Goal: Task Accomplishment & Management: Use online tool/utility

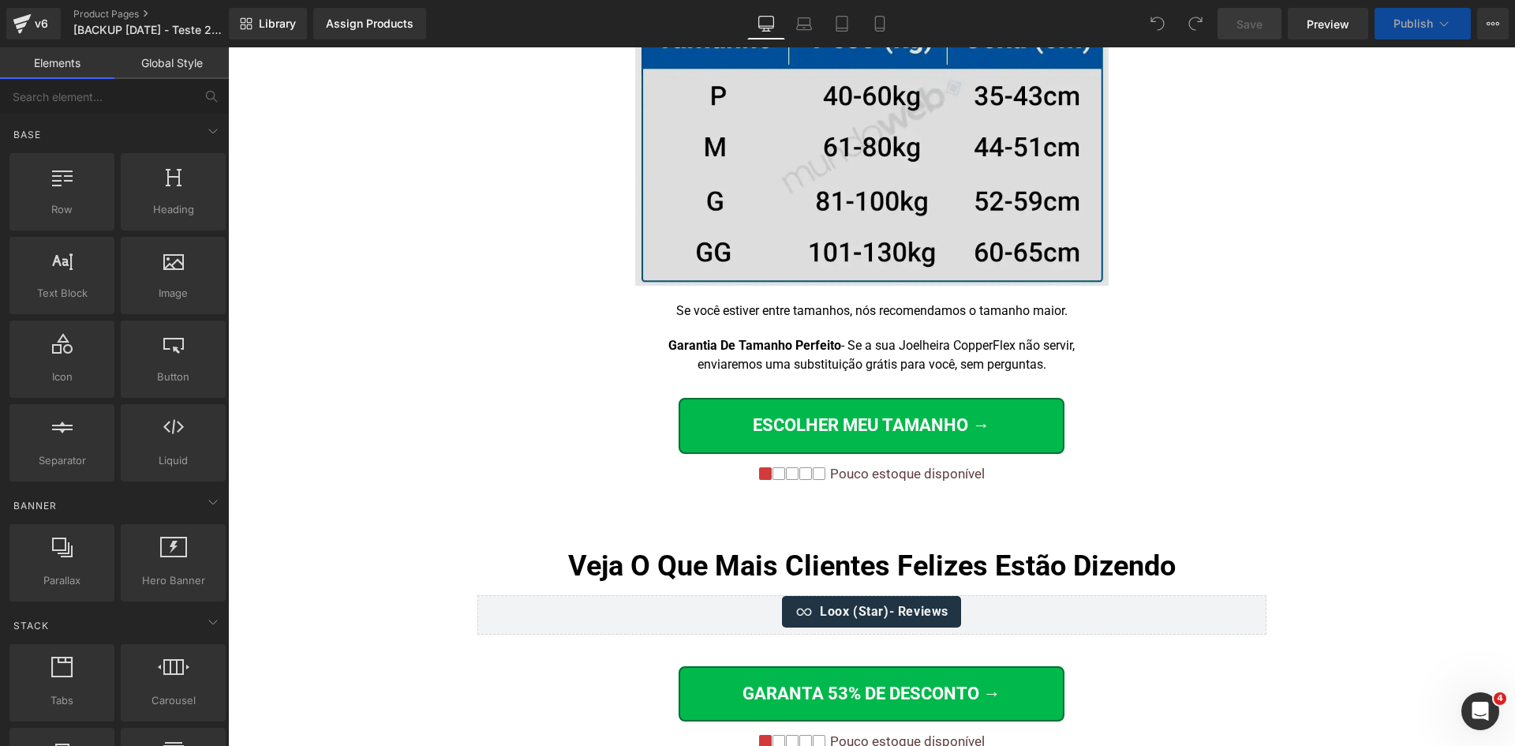
scroll to position [10178, 0]
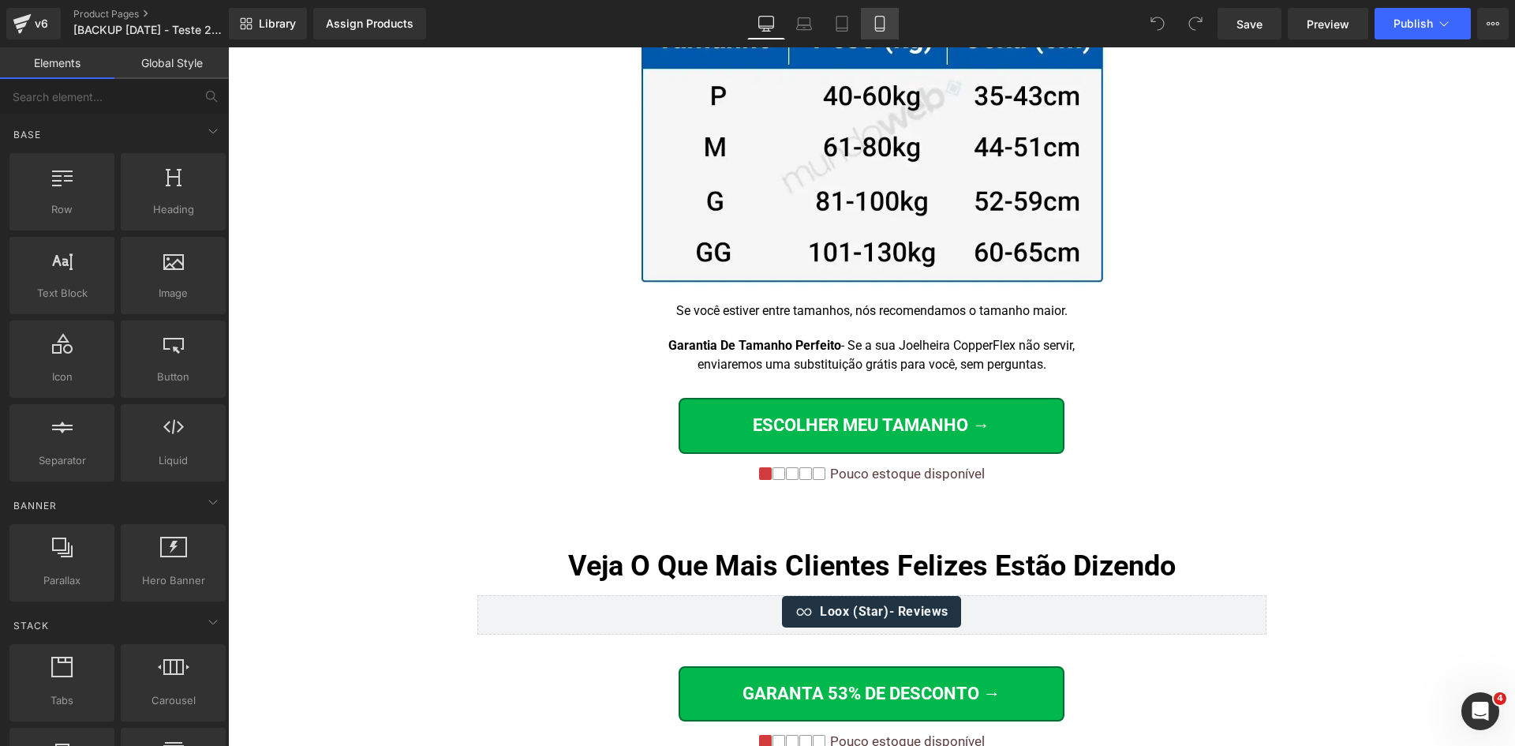
click at [886, 26] on icon at bounding box center [880, 24] width 16 height 16
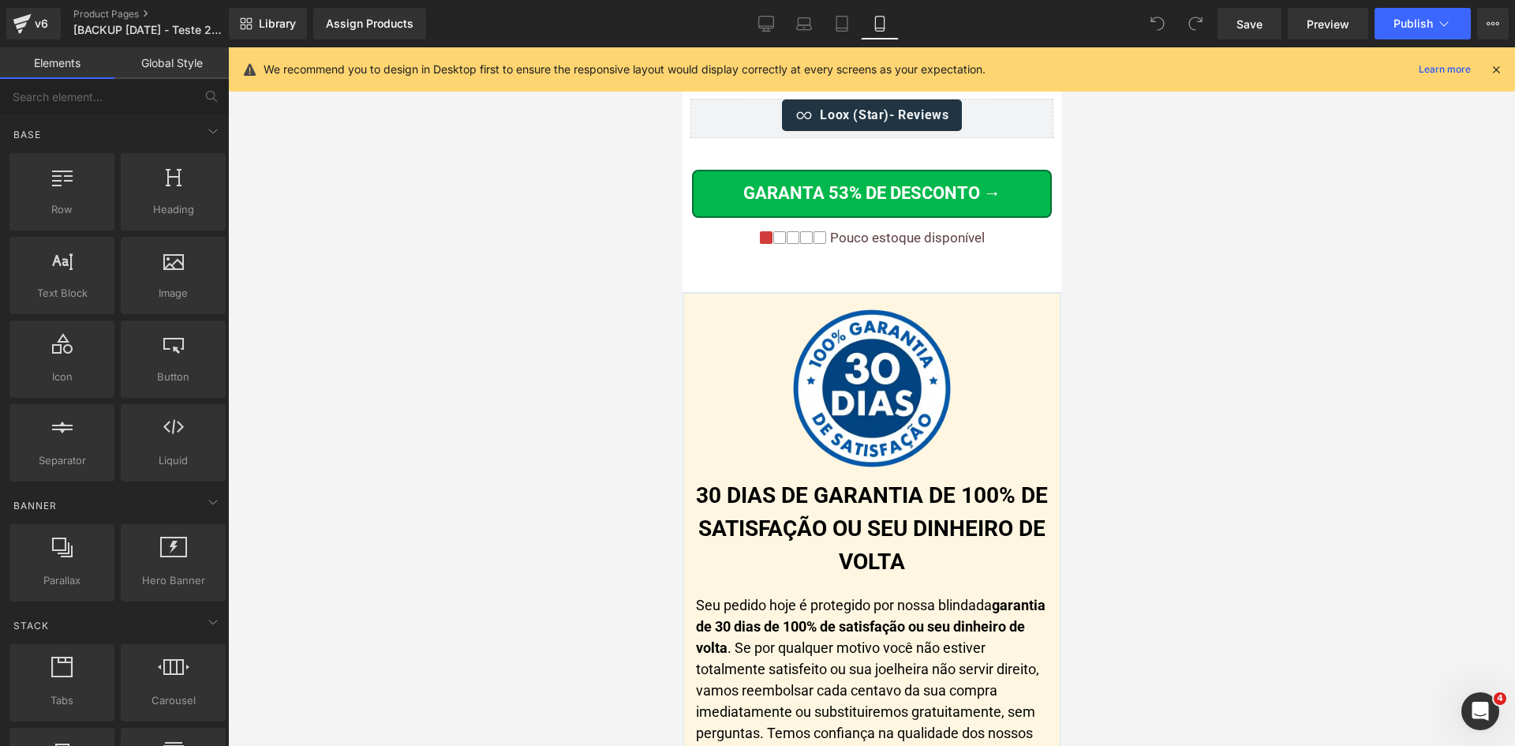
scroll to position [16644, 0]
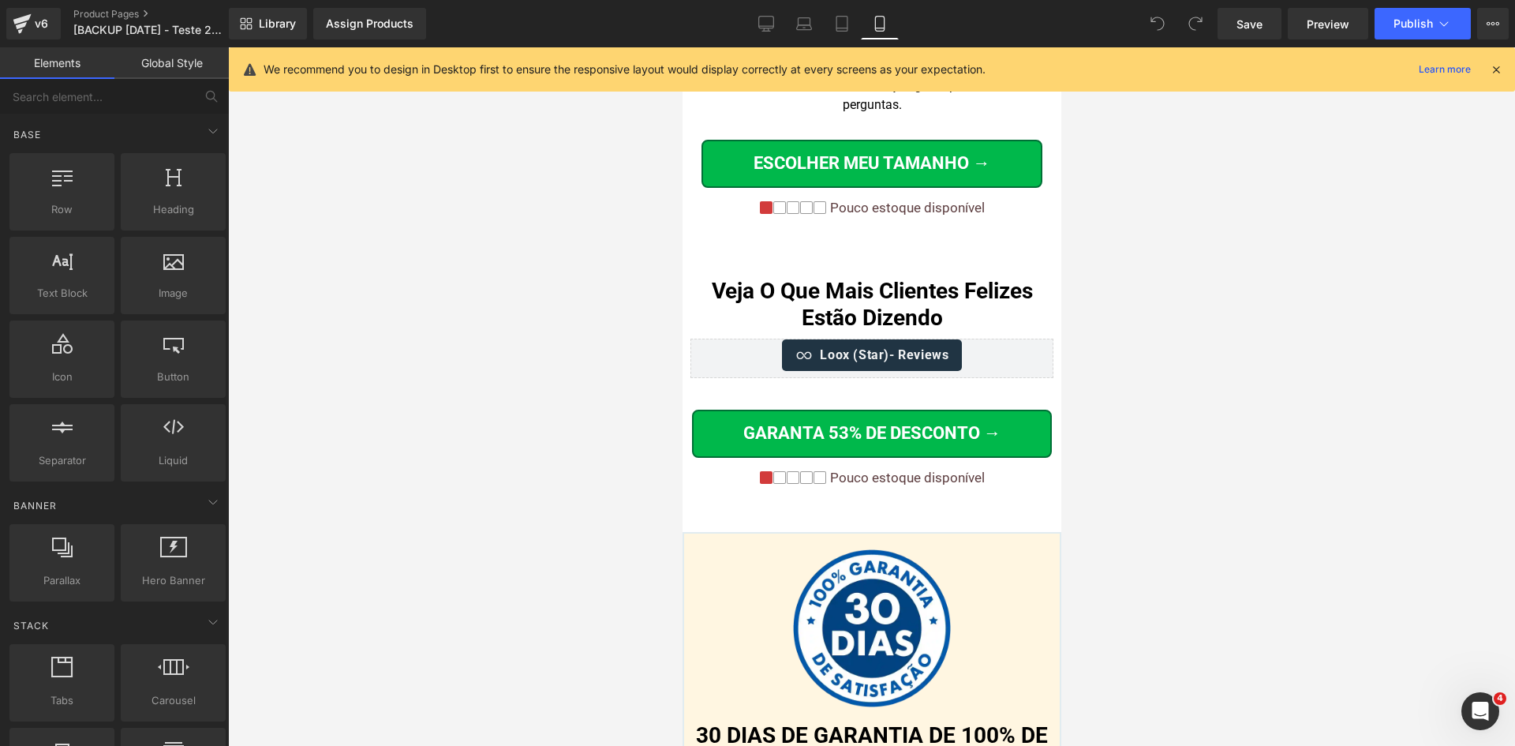
click at [122, 7] on div "v6 Product Pages [BACKUP 08/07/25 - Teste 21 Controle] P115 - P1 - LP1 - V15 - …" at bounding box center [114, 23] width 229 height 47
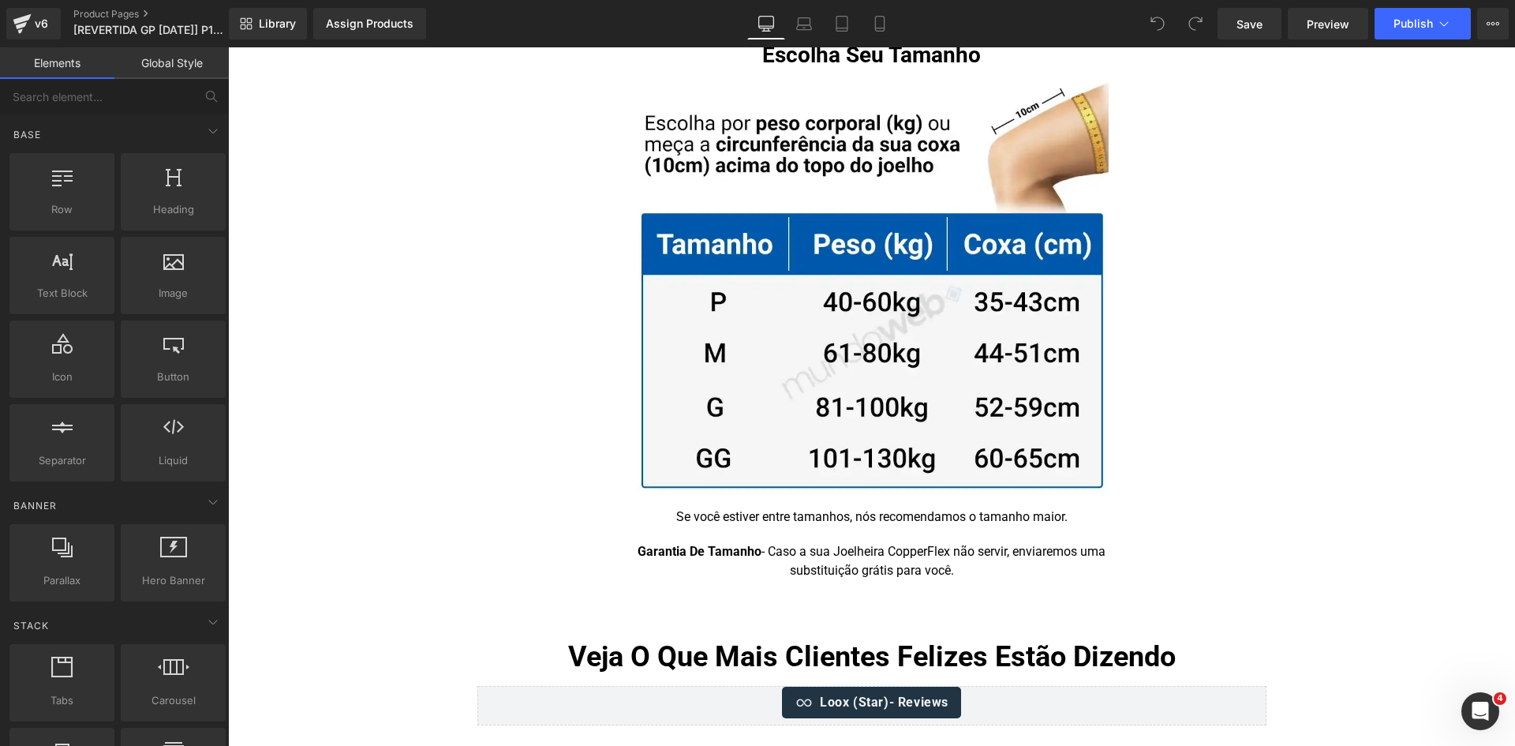
scroll to position [9996, 0]
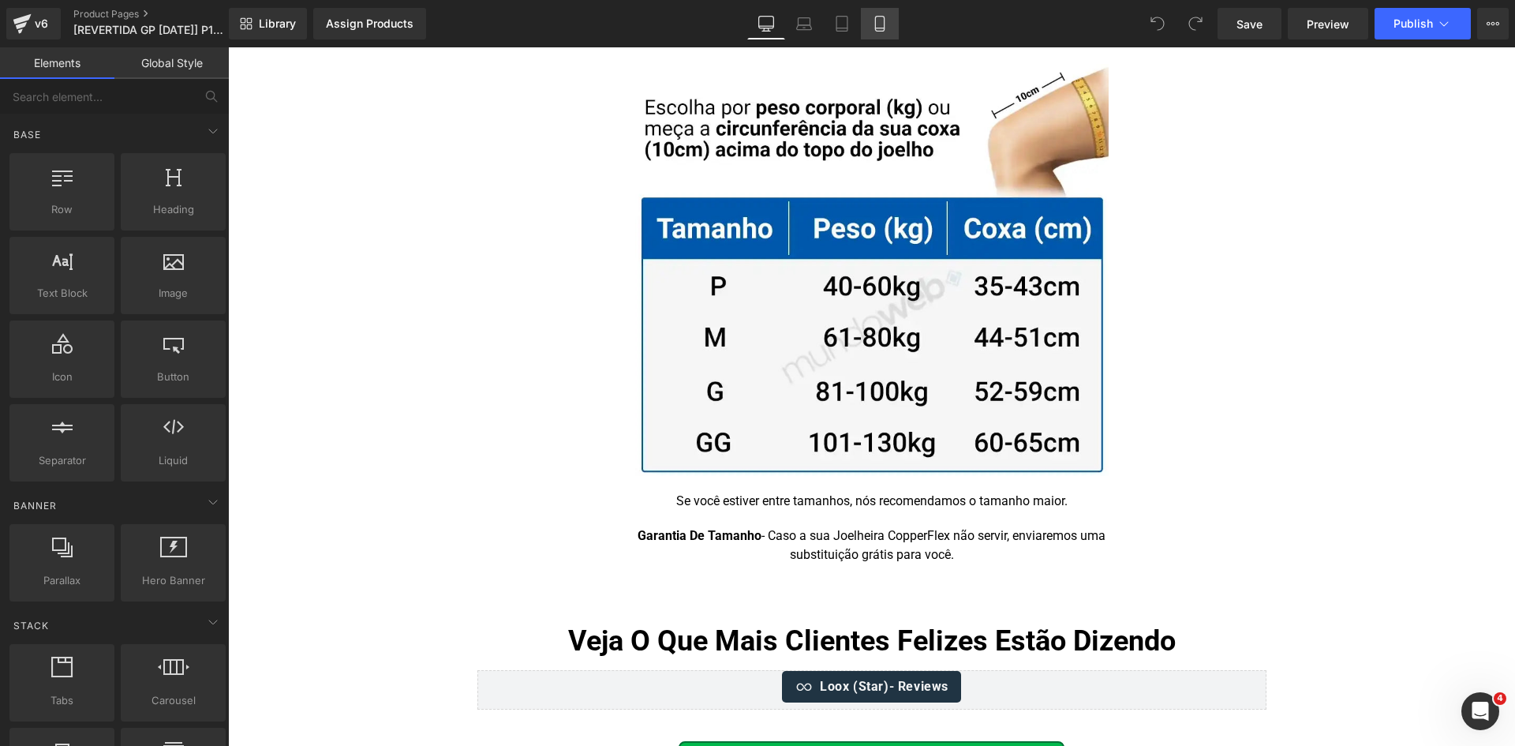
click at [877, 30] on icon at bounding box center [880, 24] width 16 height 16
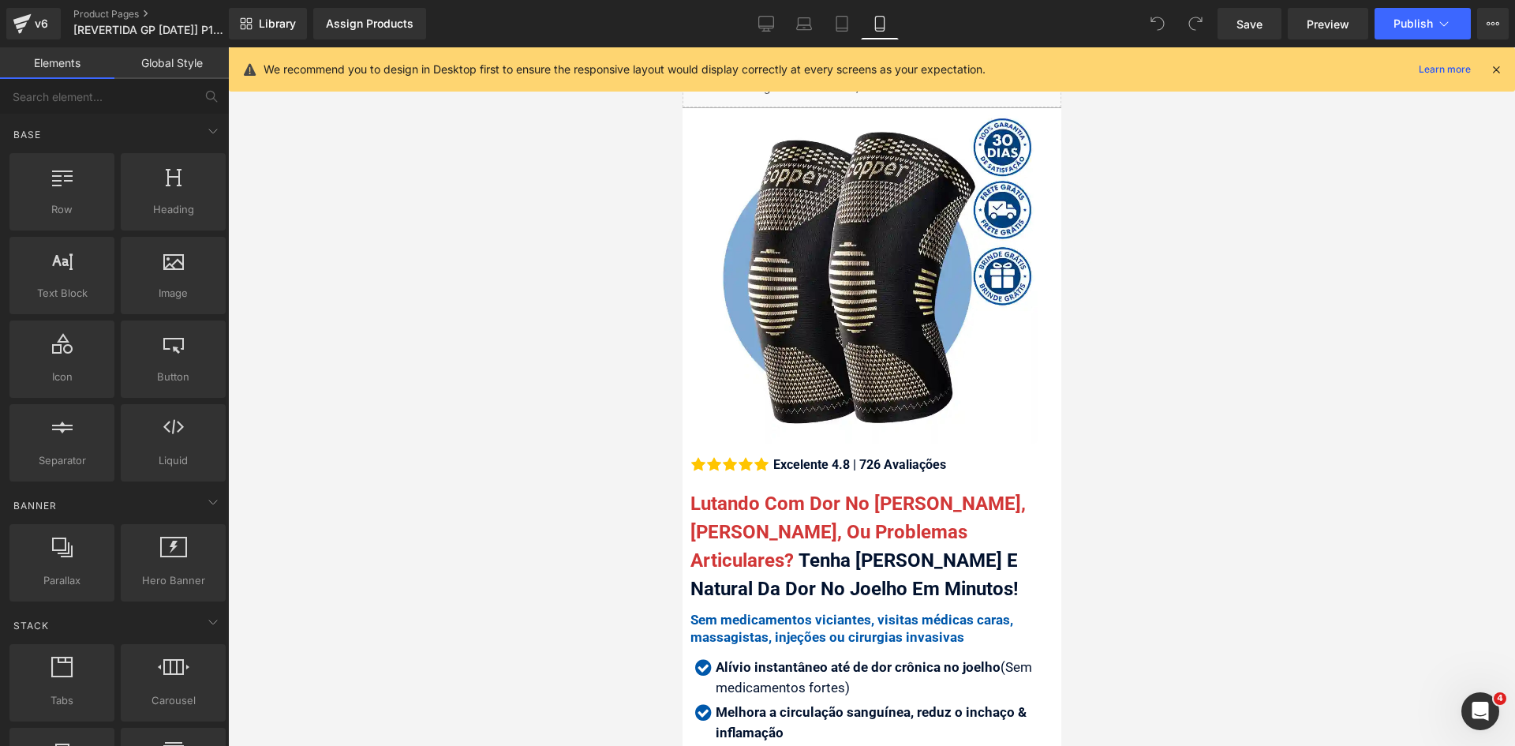
scroll to position [0, 0]
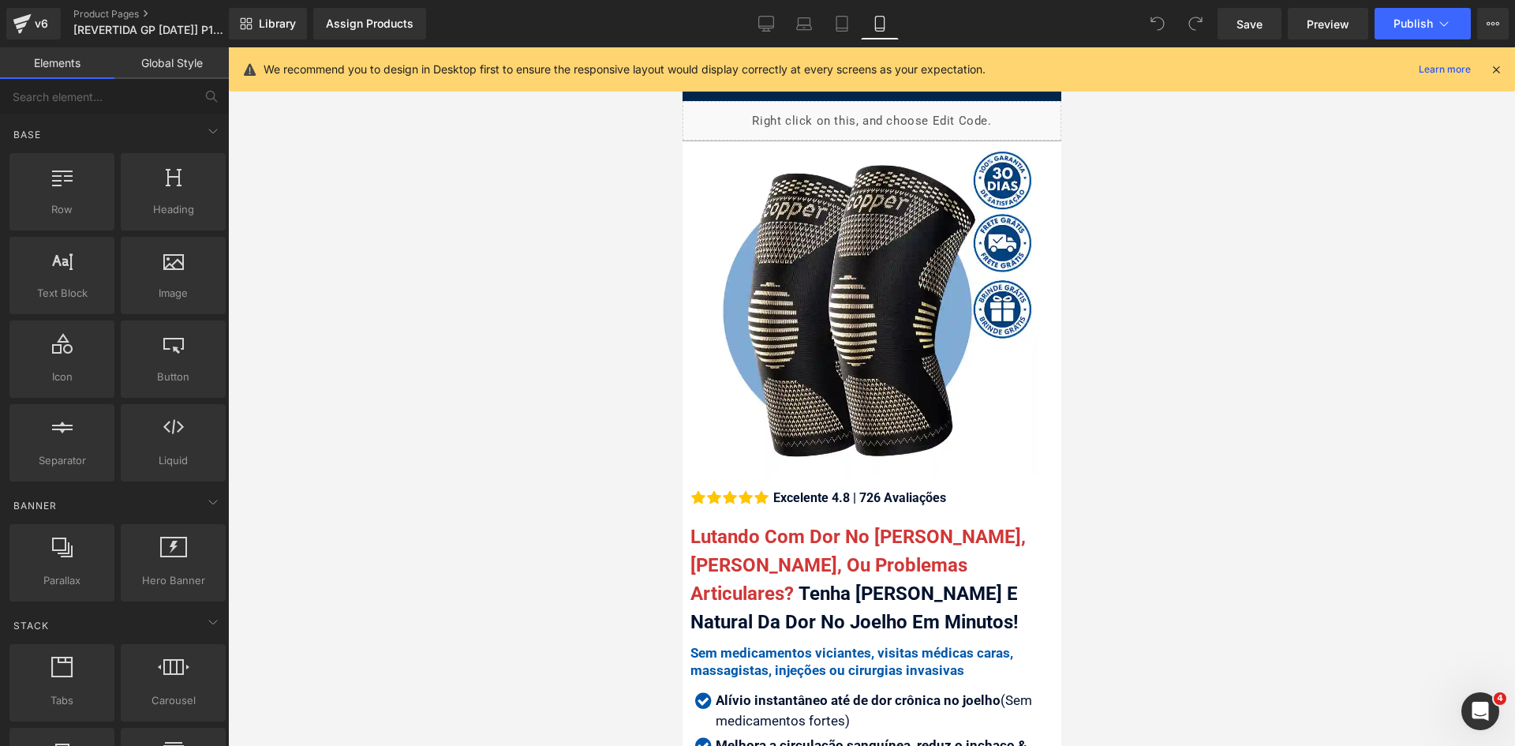
click at [1492, 71] on icon at bounding box center [1496, 69] width 14 height 14
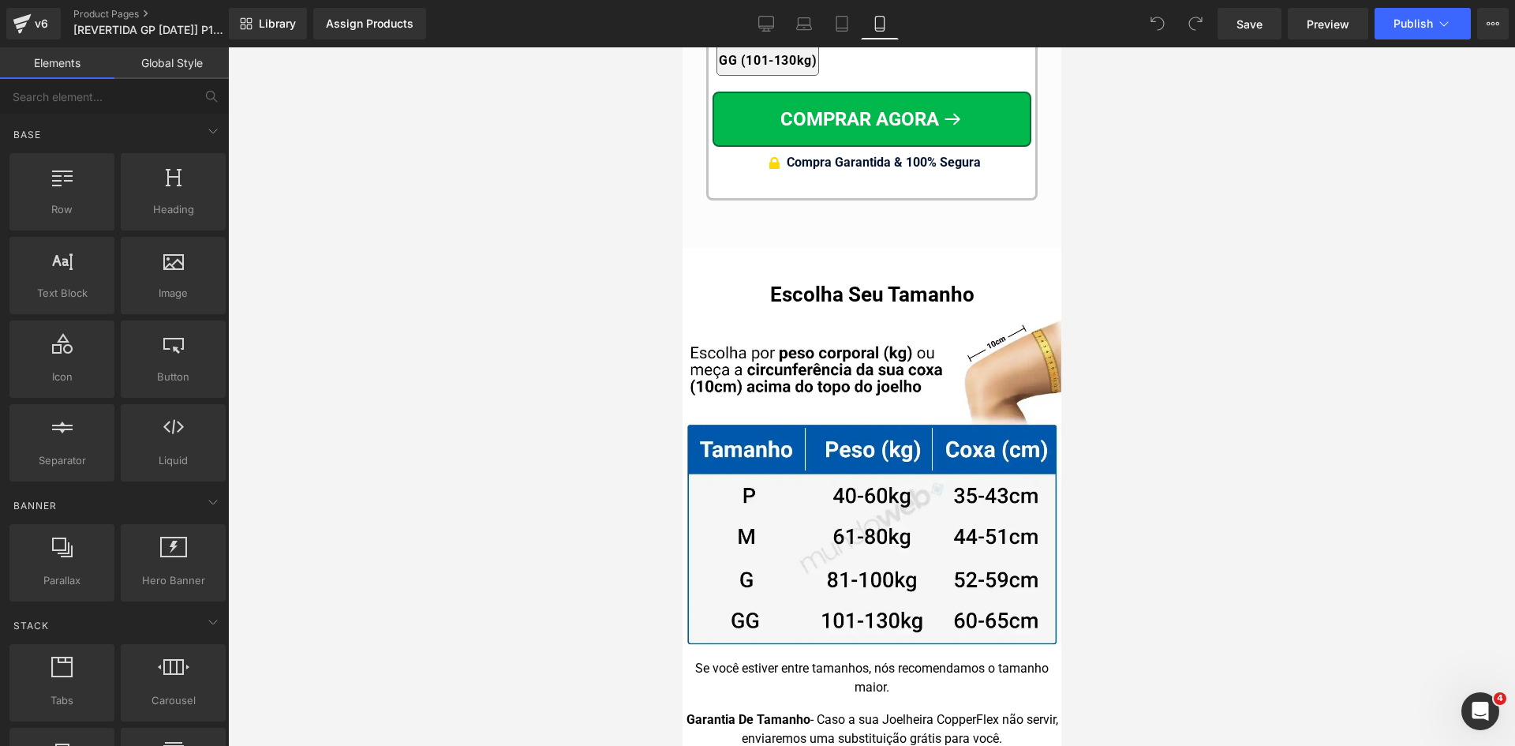
scroll to position [15637, 0]
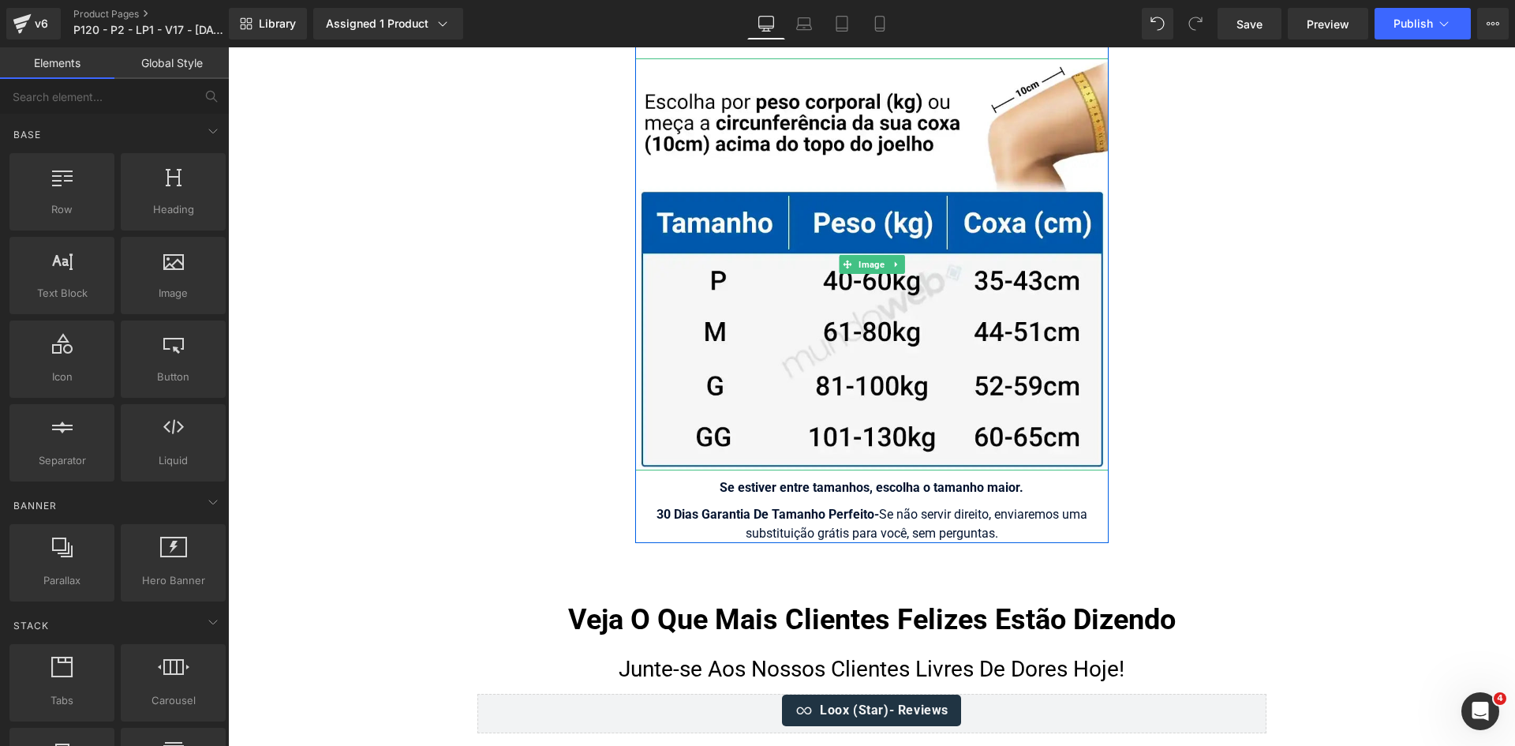
scroll to position [10009, 0]
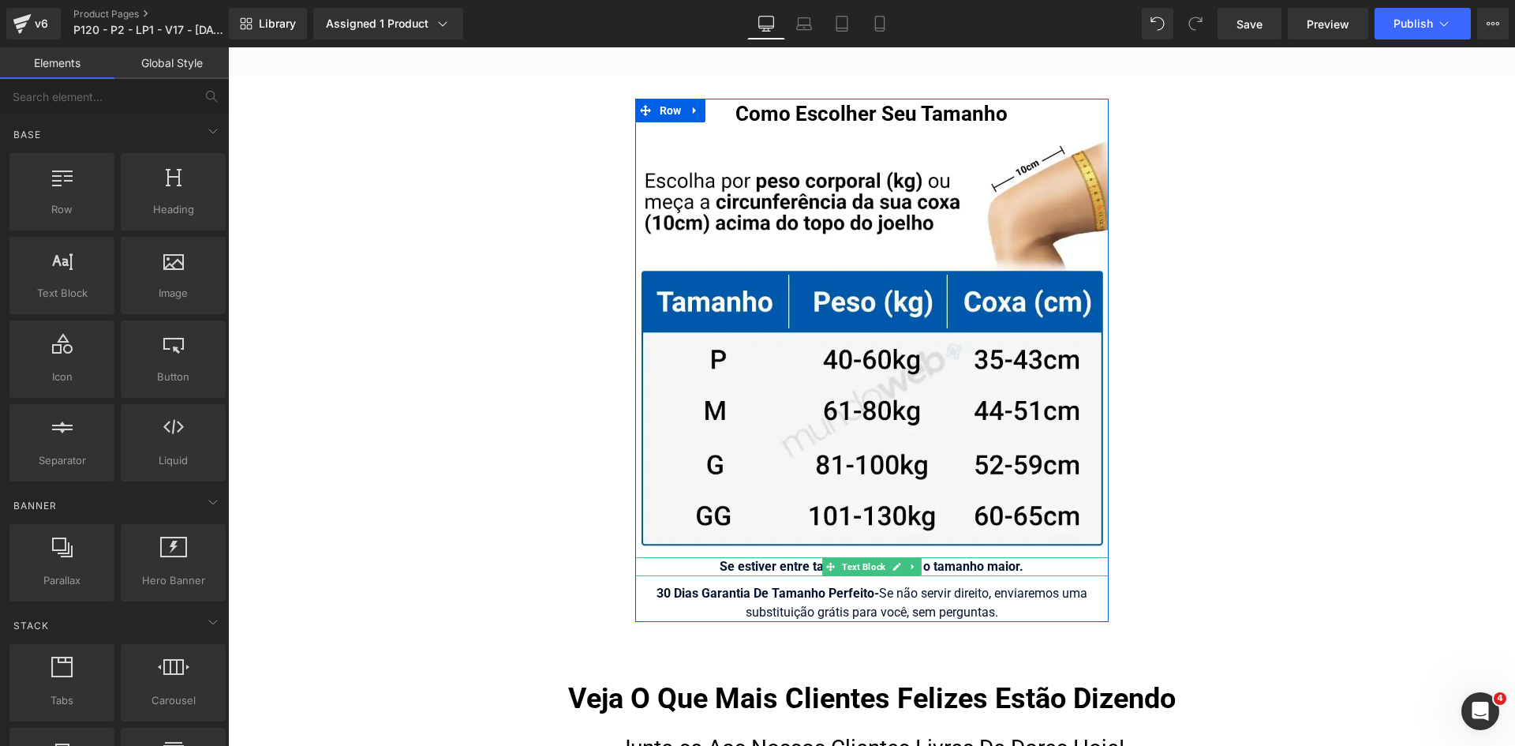
click at [722, 559] on strong "Se estiver entre tamanhos, escolha o tamanho maior." at bounding box center [872, 566] width 304 height 15
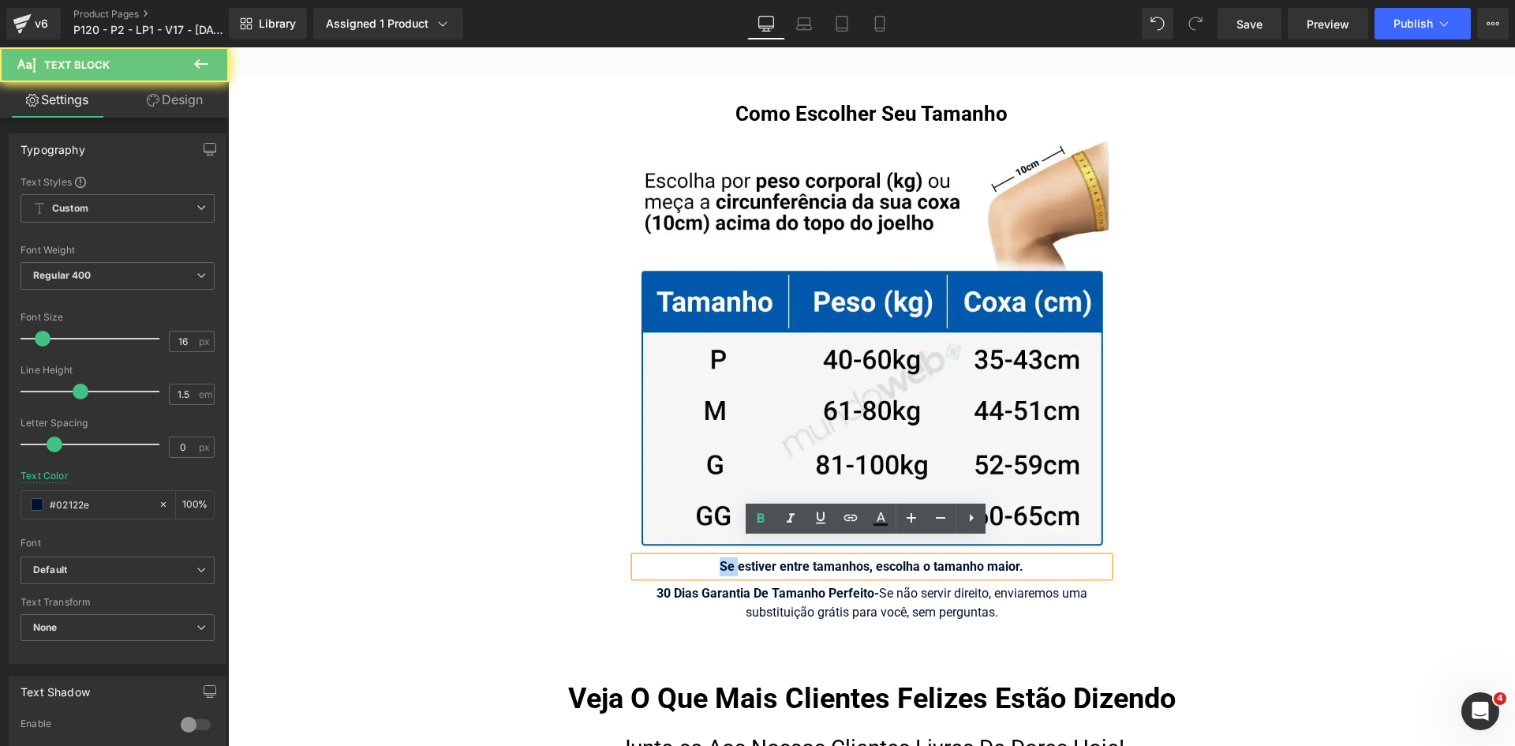
click at [731, 559] on strong "Se estiver entre tamanhos, escolha o tamanho maior." at bounding box center [872, 566] width 304 height 15
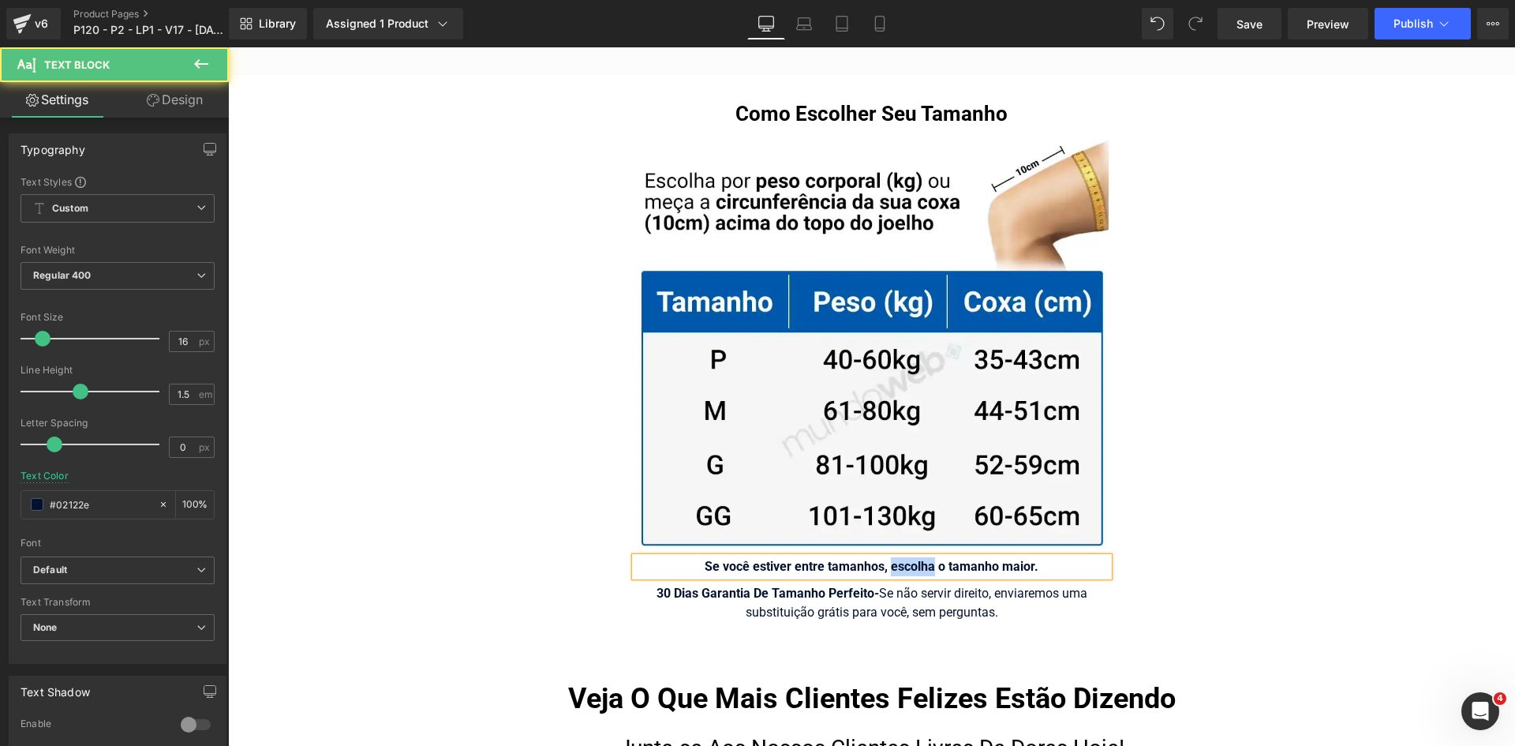
drag, startPoint x: 884, startPoint y: 547, endPoint x: 929, endPoint y: 545, distance: 45.0
click at [929, 559] on strong "Se você estiver entre tamanhos, escolha o tamanho maior." at bounding box center [872, 566] width 334 height 15
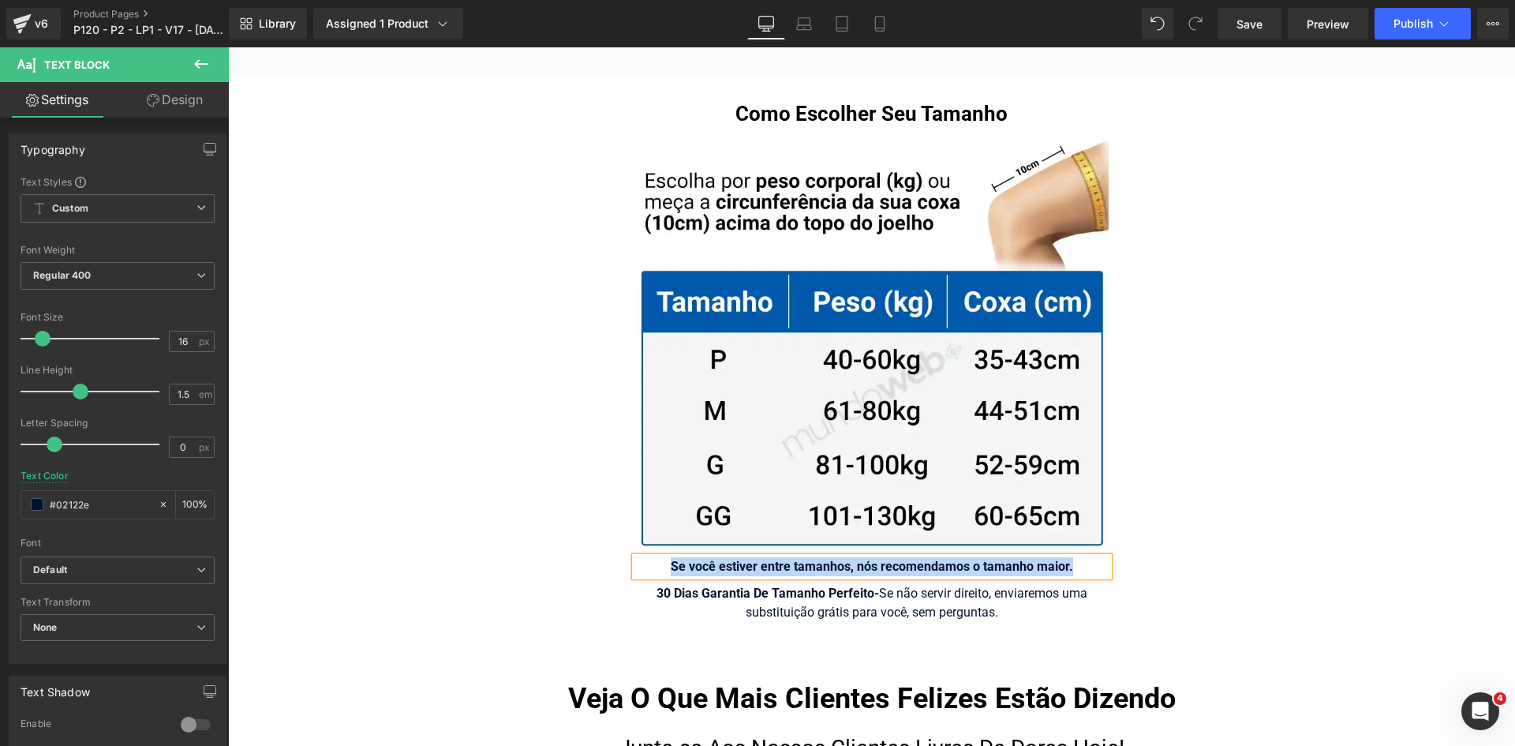
copy strong "Se você estiver entre tamanhos, nós recomendamos o tamanho maior."
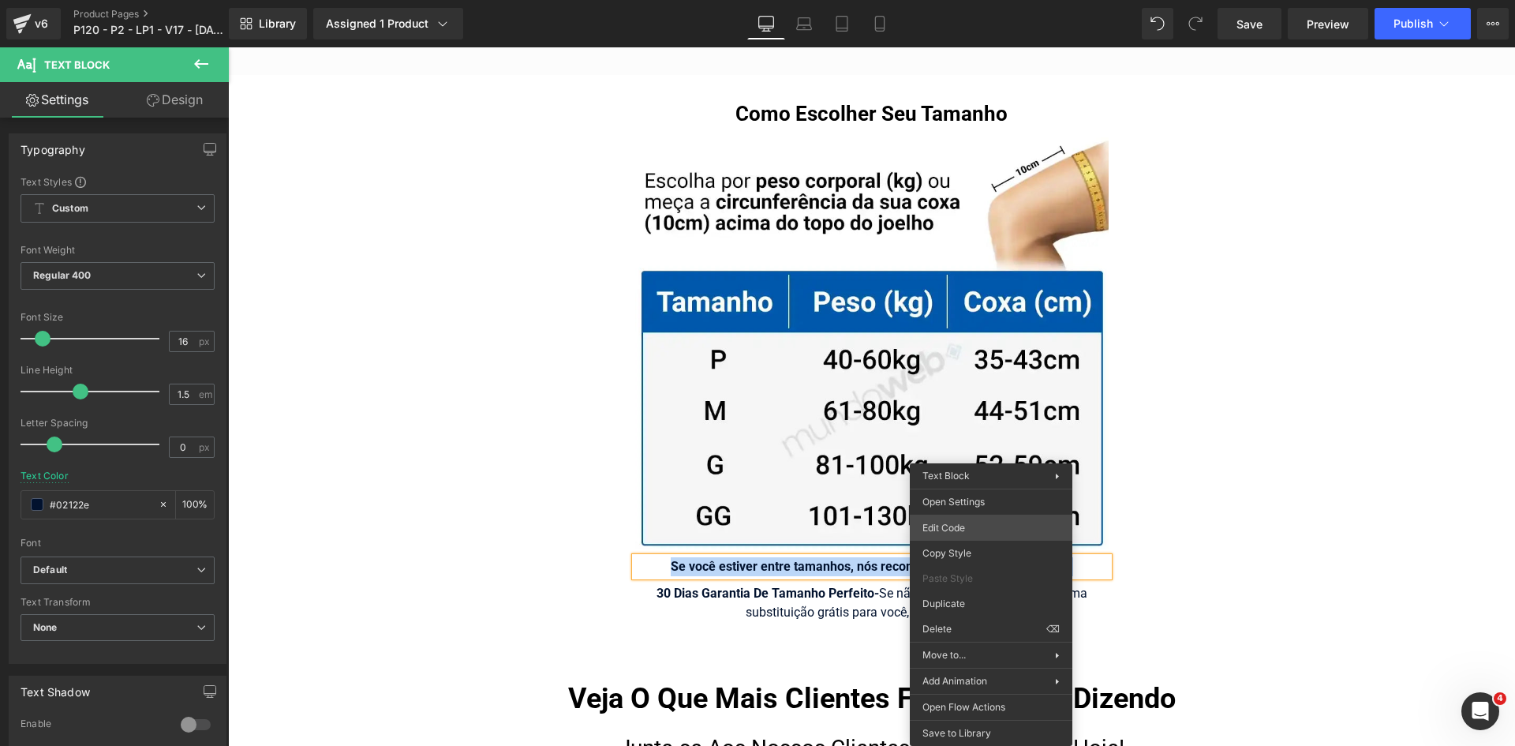
click at [972, 0] on div "You are previewing how the will restyle your page. You can not edit Elements in…" at bounding box center [757, 0] width 1515 height 0
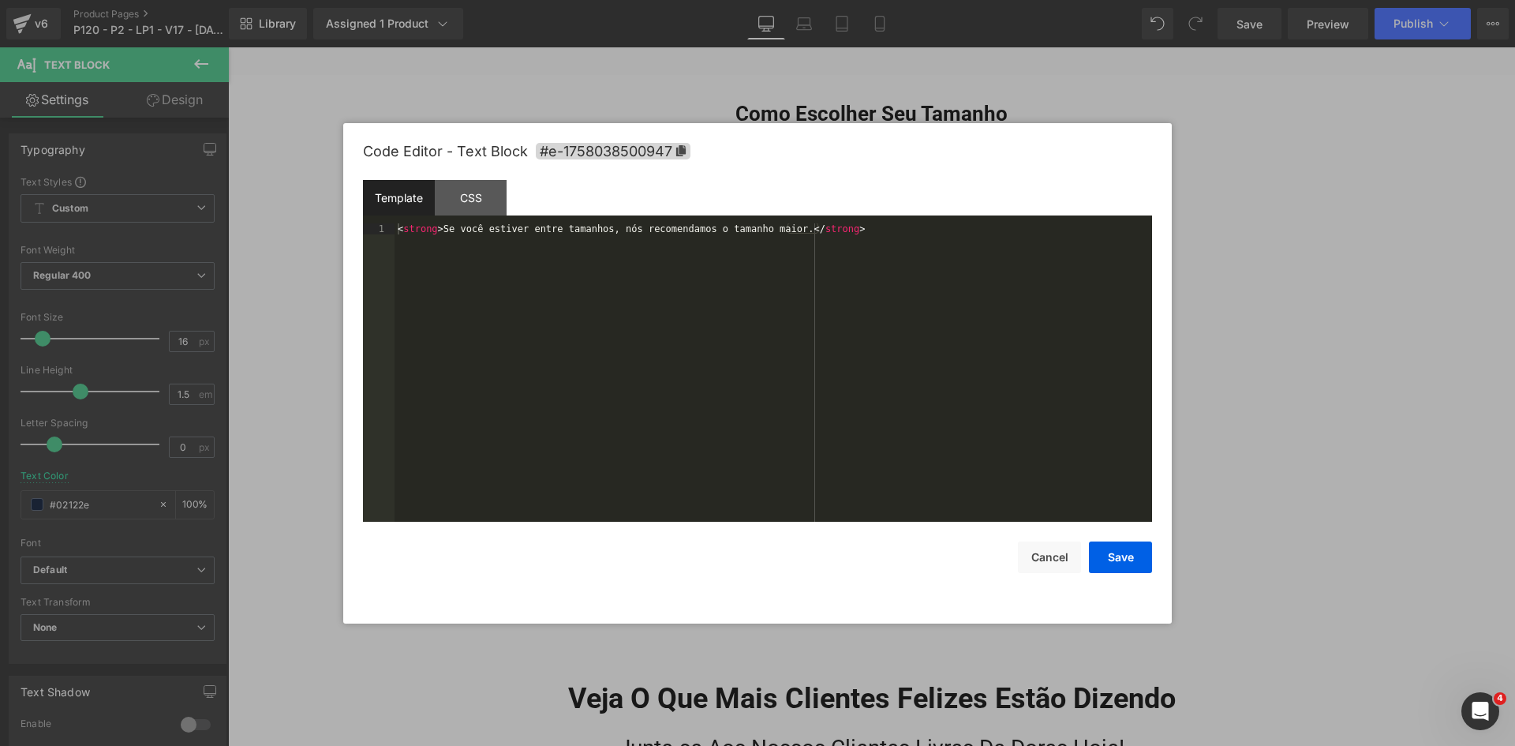
click at [801, 362] on div "< strong > Se você estiver entre tamanhos, nós recomendamos o tamanho maior. </…" at bounding box center [772, 383] width 757 height 320
click at [1048, 564] on button "Cancel" at bounding box center [1049, 557] width 63 height 32
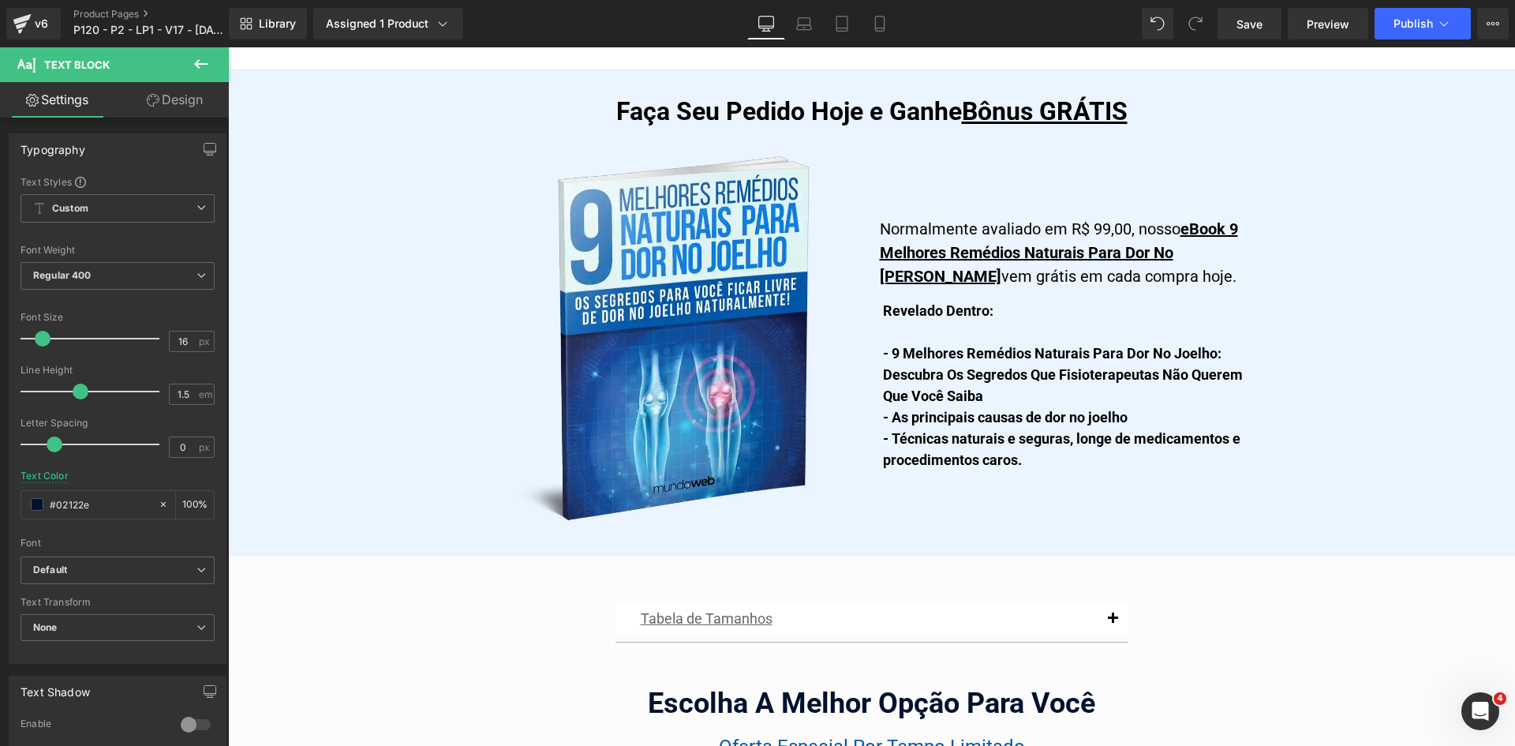
scroll to position [8431, 0]
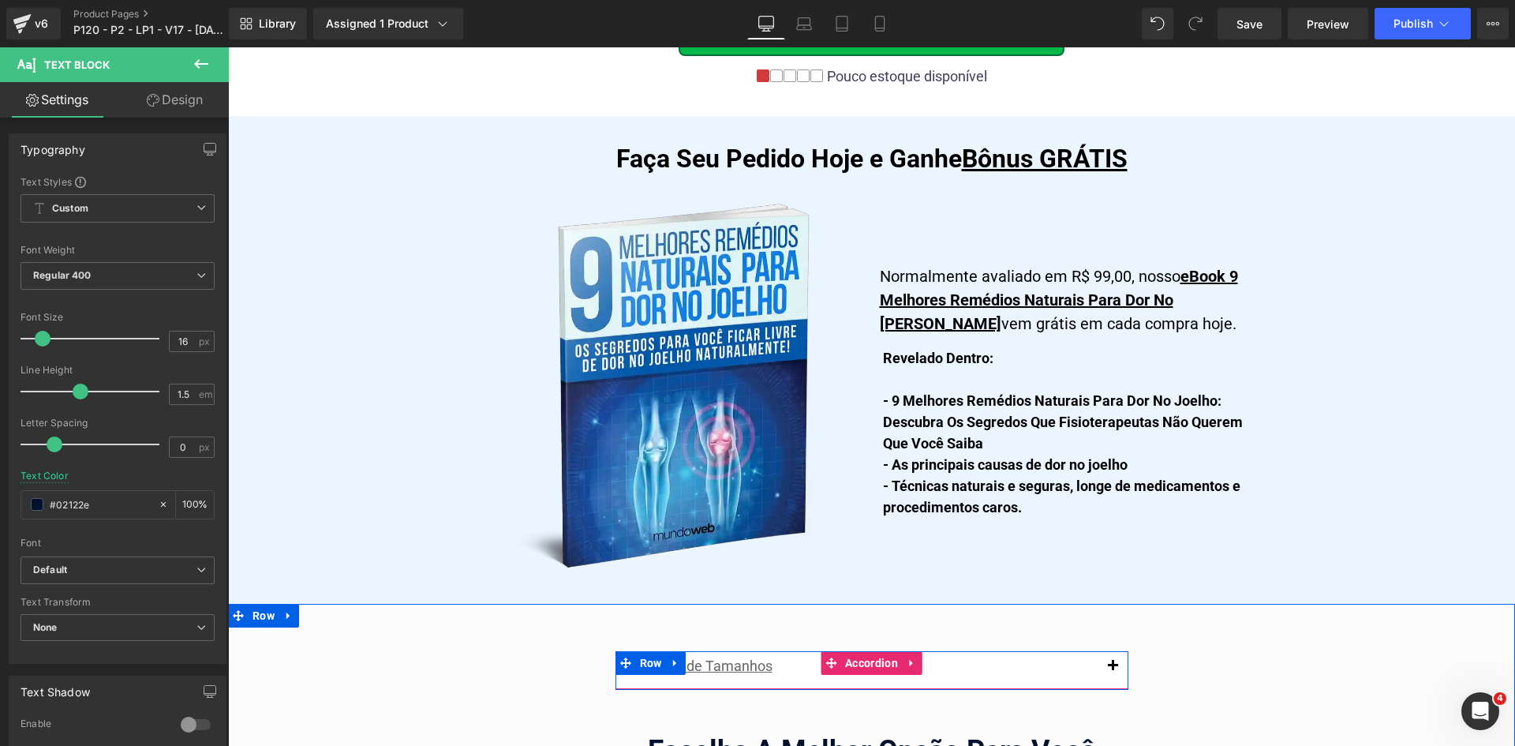
click at [1112, 670] on span "button" at bounding box center [1112, 670] width 0 height 0
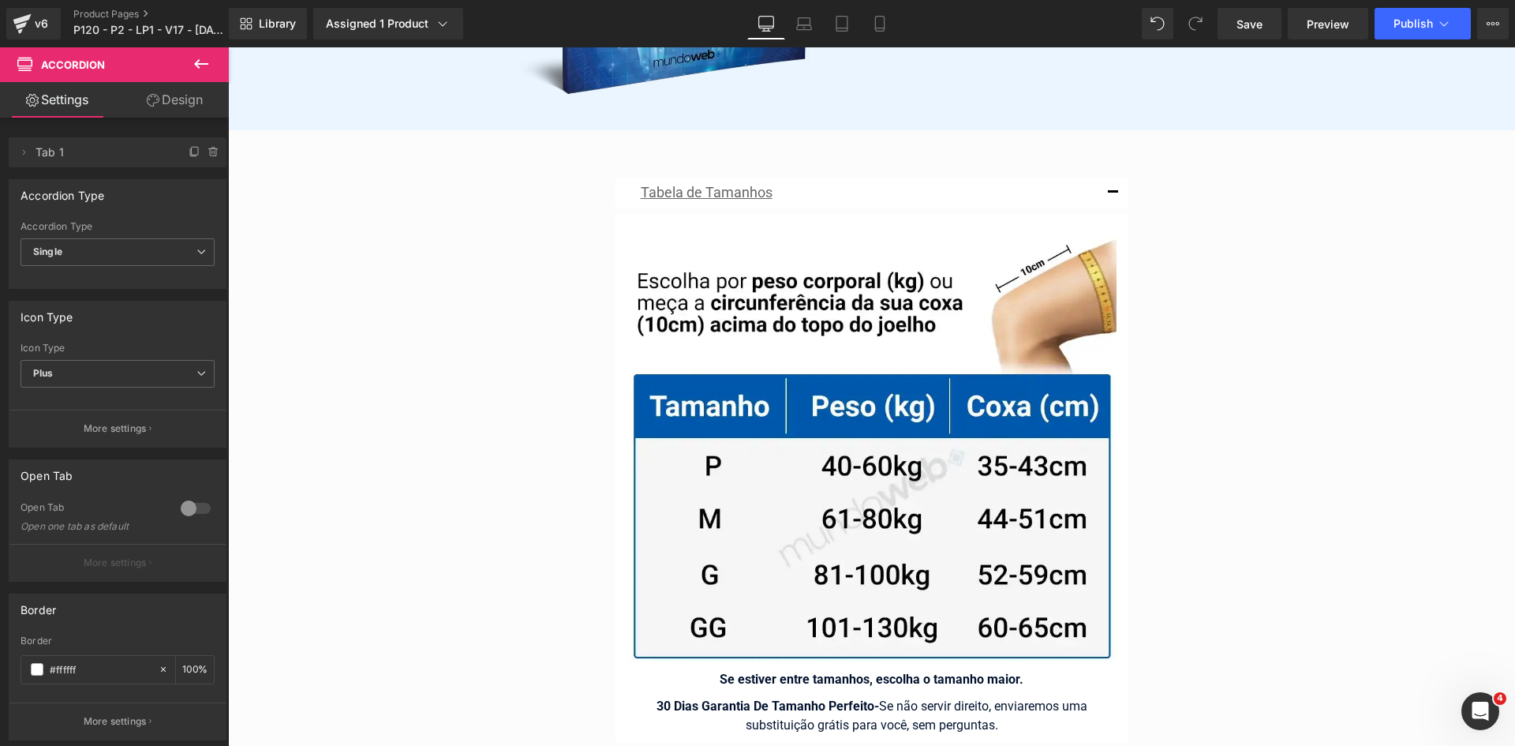
scroll to position [9062, 0]
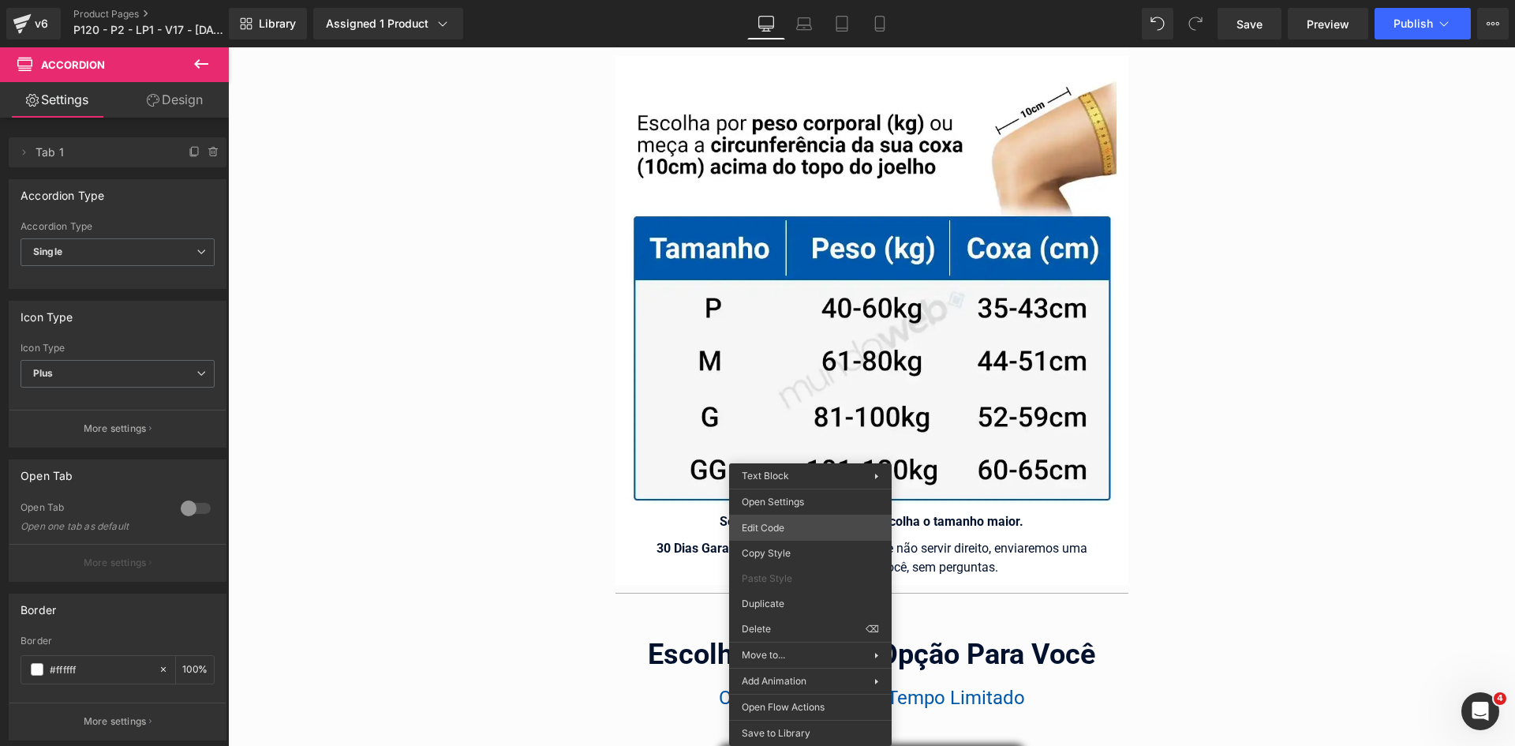
click at [780, 0] on div "You are previewing how the will restyle your page. You can not edit Elements in…" at bounding box center [757, 0] width 1515 height 0
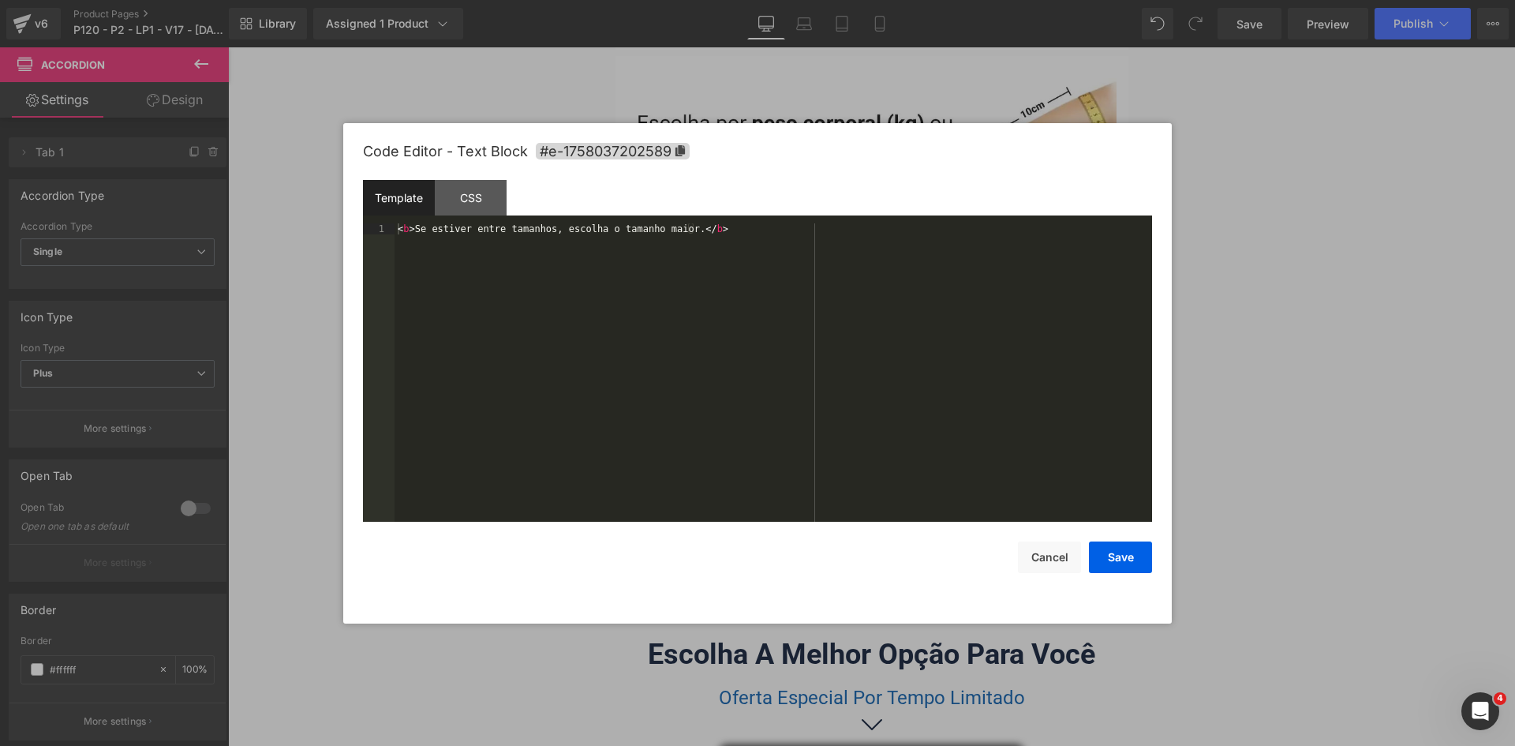
click at [612, 258] on div "< b > Se estiver entre tamanhos, escolha o tamanho maior. </ b >" at bounding box center [772, 383] width 757 height 320
click at [1125, 559] on button "Save" at bounding box center [1120, 557] width 63 height 32
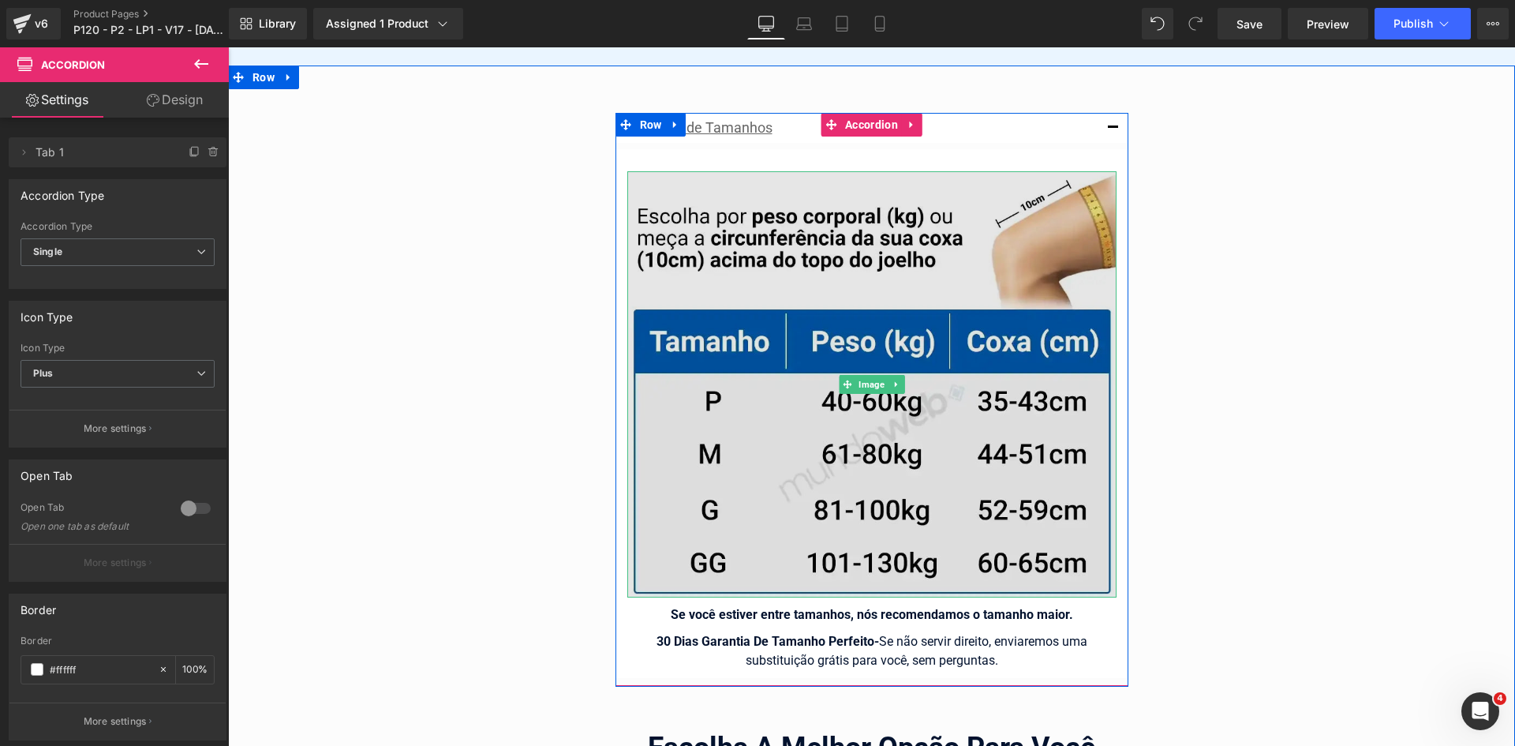
scroll to position [8904, 0]
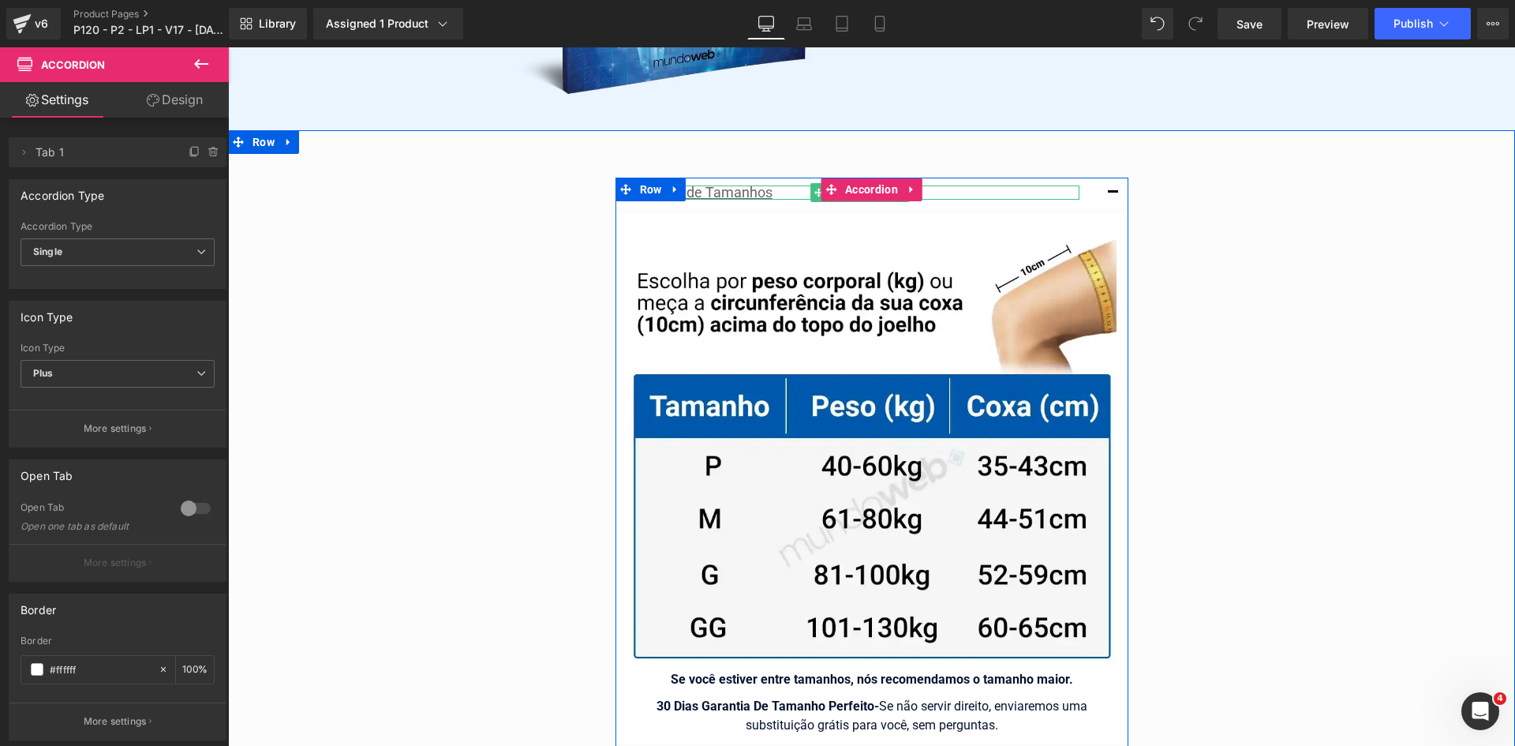
click at [707, 184] on u "Tabela de Tamanhos" at bounding box center [707, 192] width 132 height 17
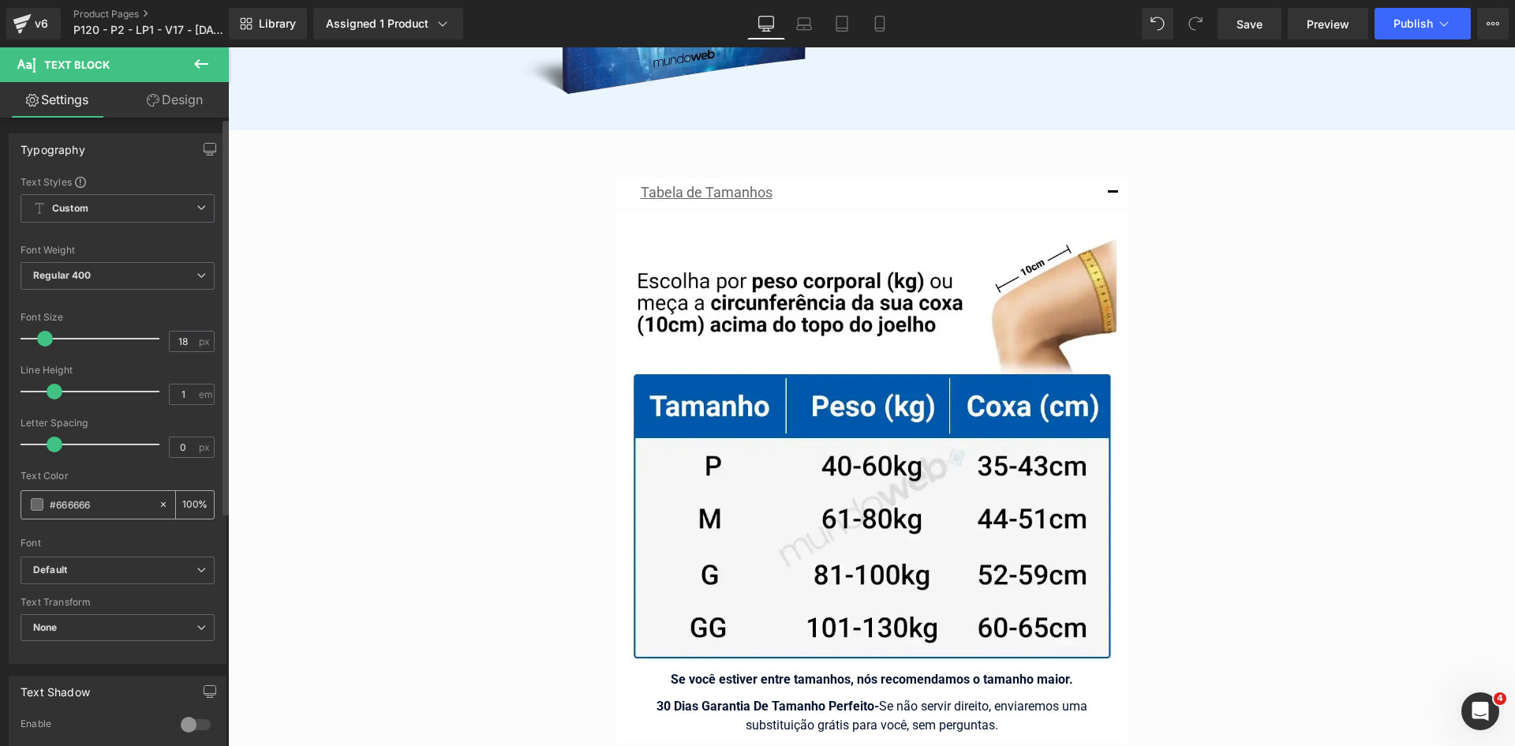
drag, startPoint x: 110, startPoint y: 503, endPoint x: 40, endPoint y: 503, distance: 69.4
click at [40, 503] on div "#666666" at bounding box center [89, 505] width 136 height 28
type input "333"
click at [802, 27] on icon at bounding box center [804, 24] width 16 height 16
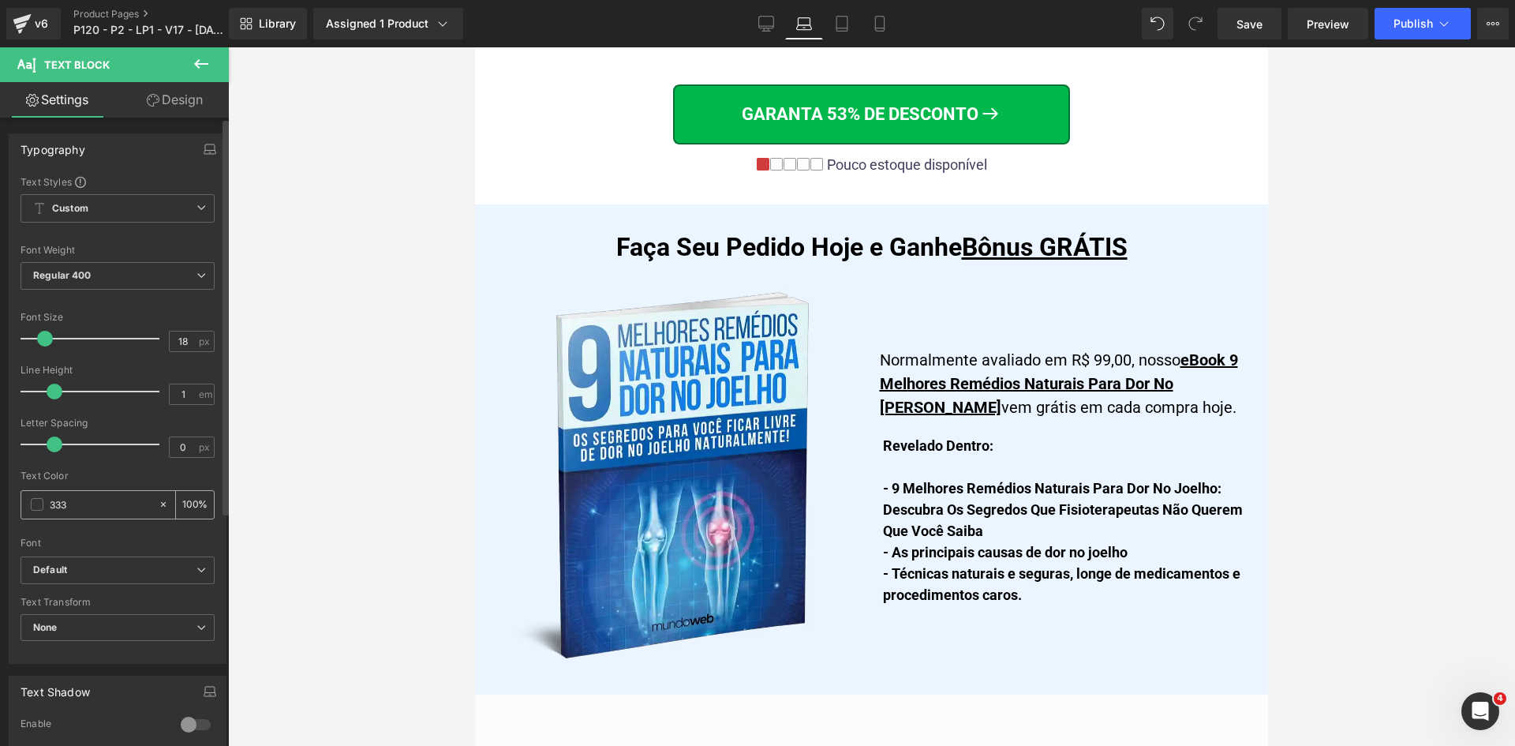
scroll to position [9359, 0]
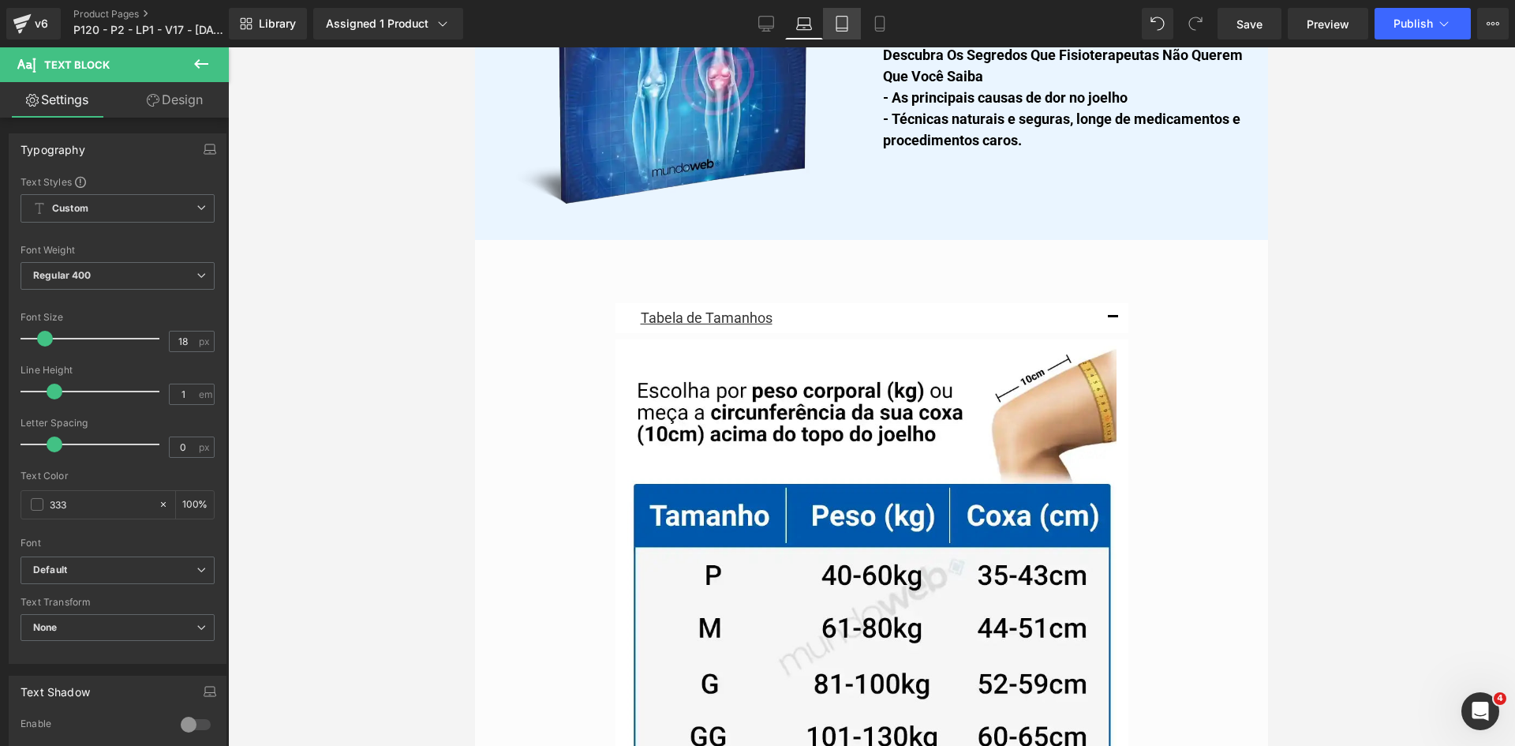
click at [829, 28] on link "Tablet" at bounding box center [842, 24] width 38 height 32
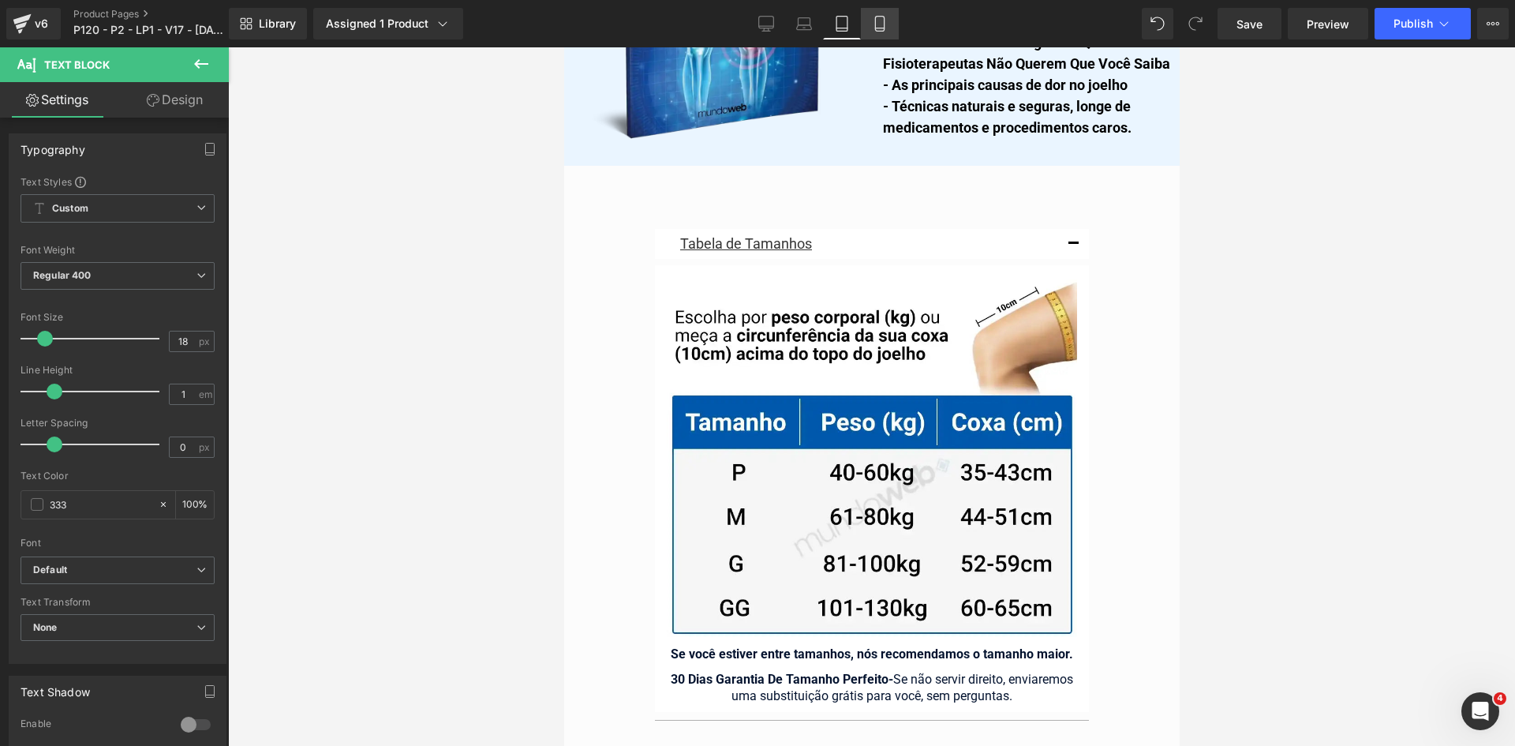
scroll to position [13055, 0]
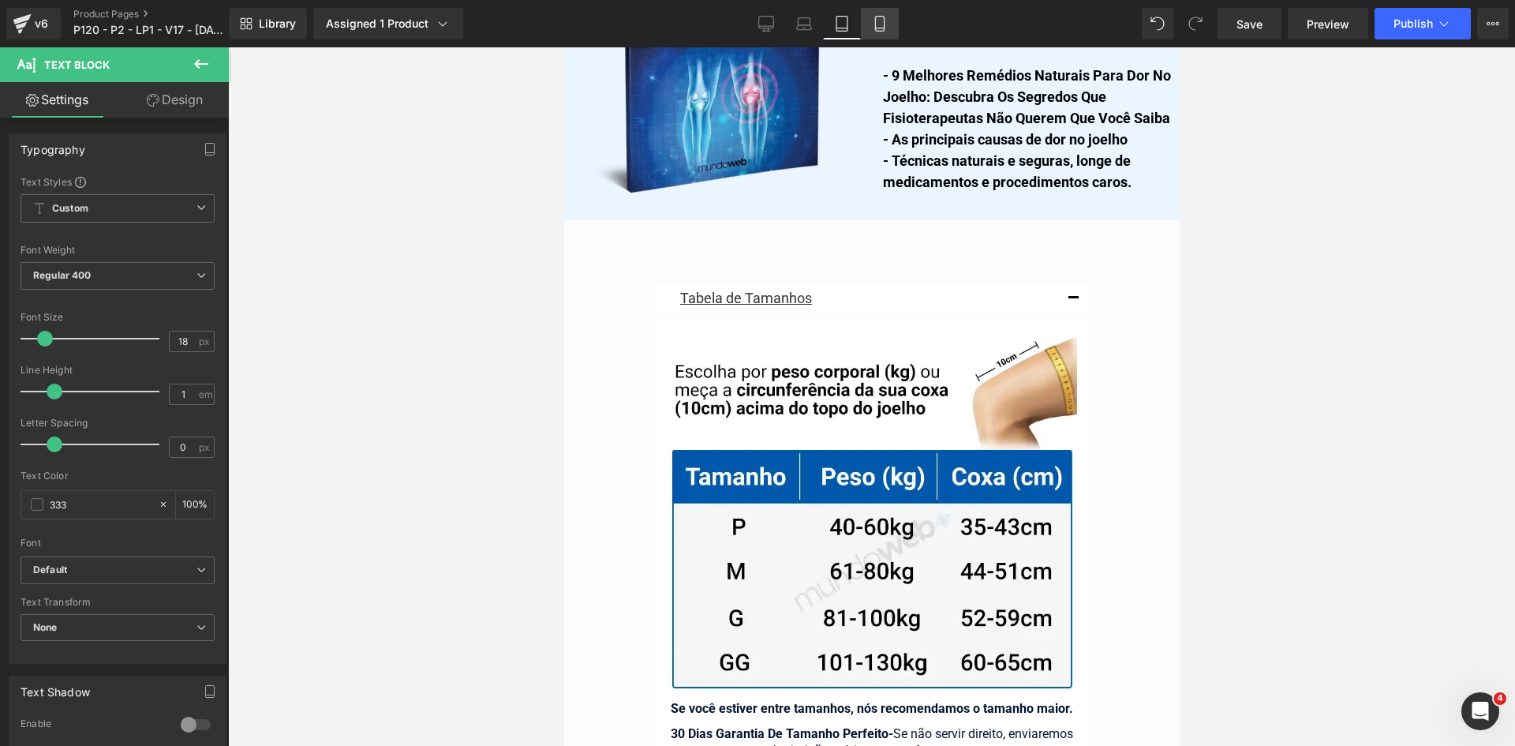
click at [867, 36] on link "Mobile" at bounding box center [880, 24] width 38 height 32
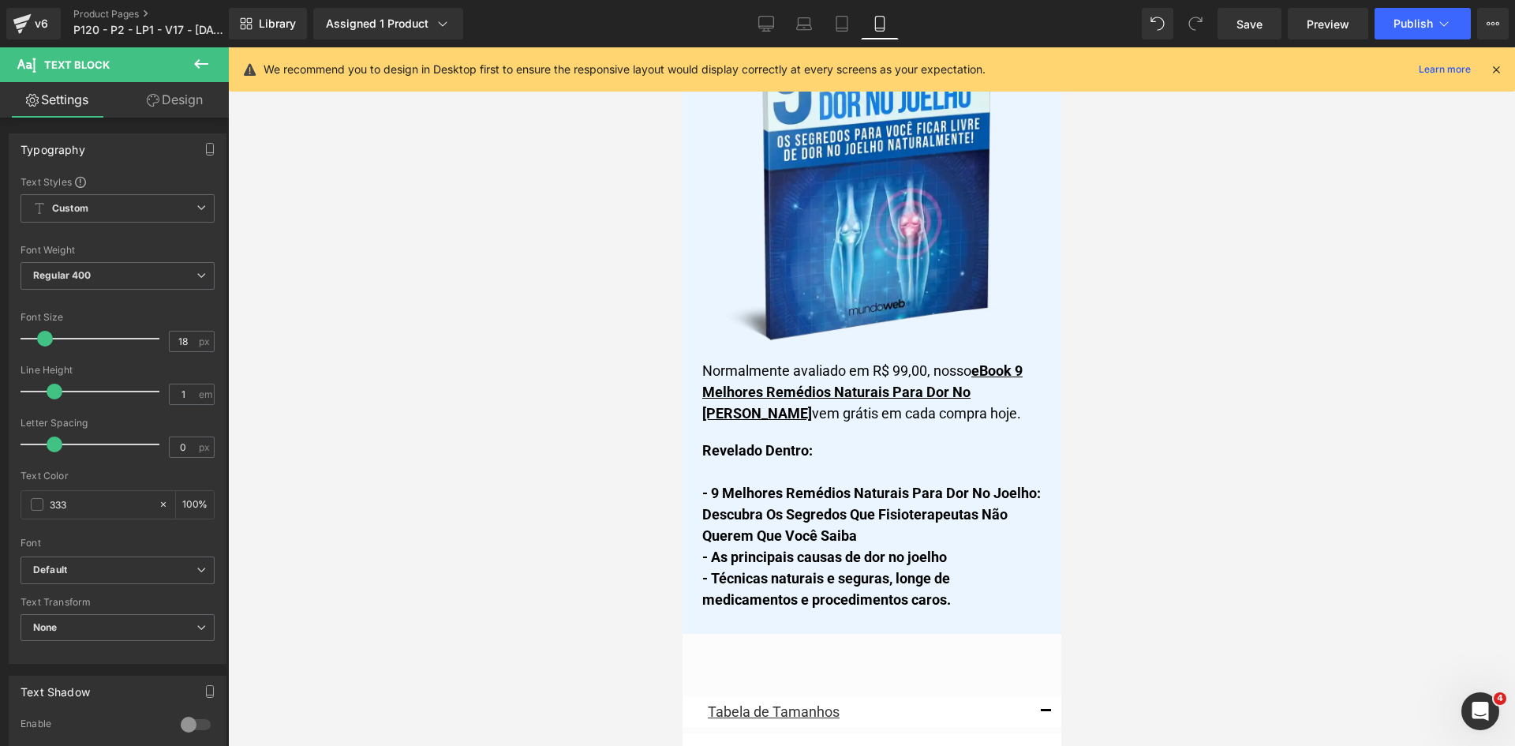
scroll to position [13468, 0]
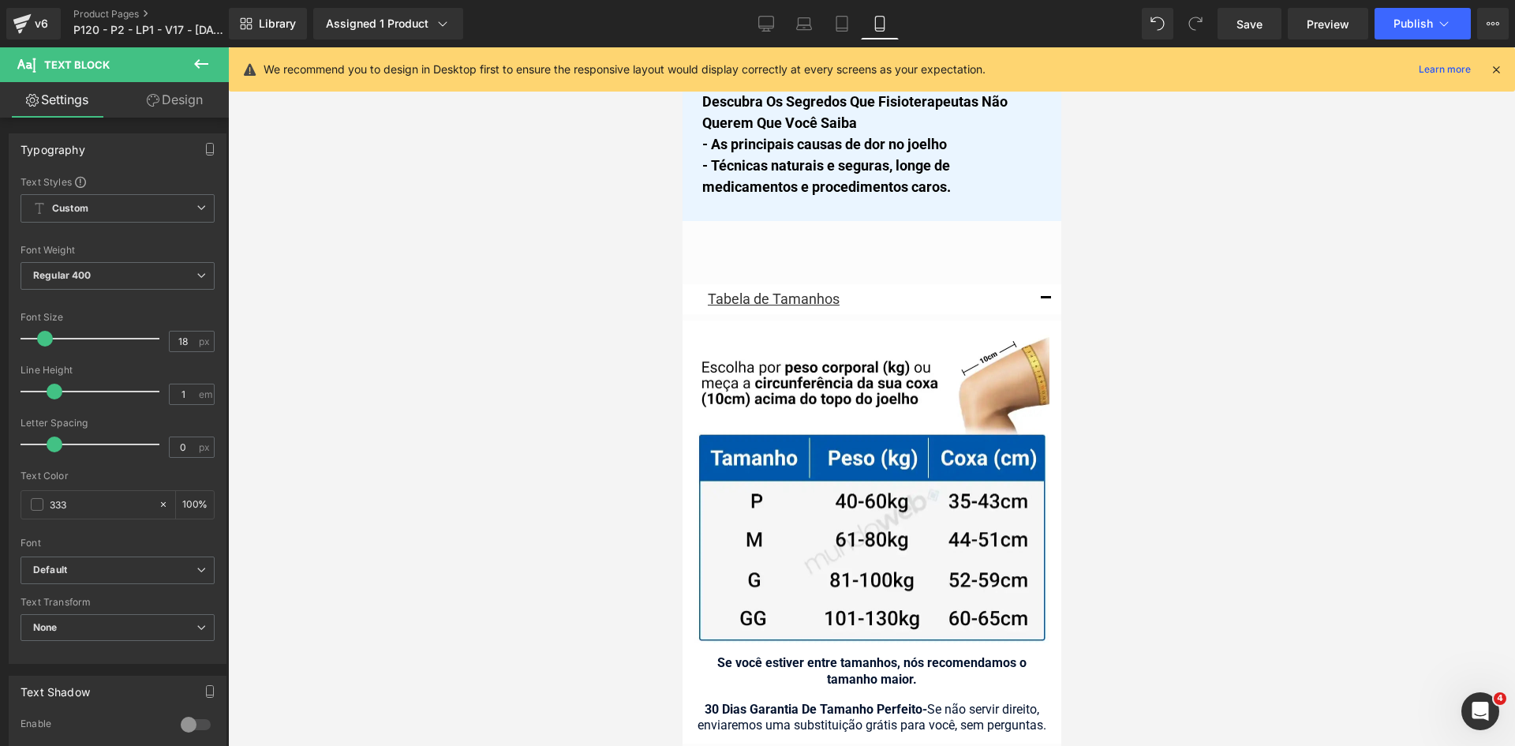
click at [1494, 74] on icon at bounding box center [1496, 69] width 14 height 14
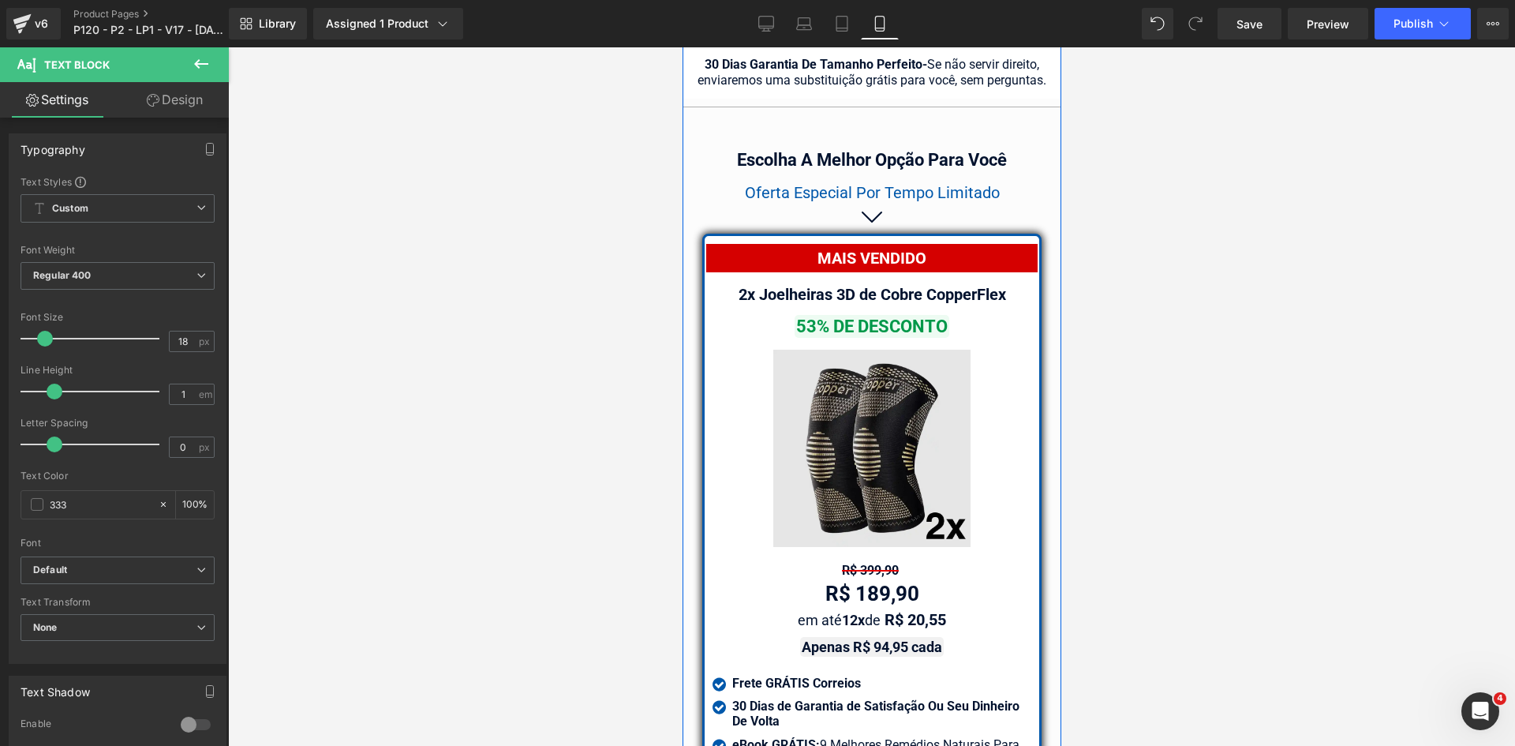
scroll to position [14020, 0]
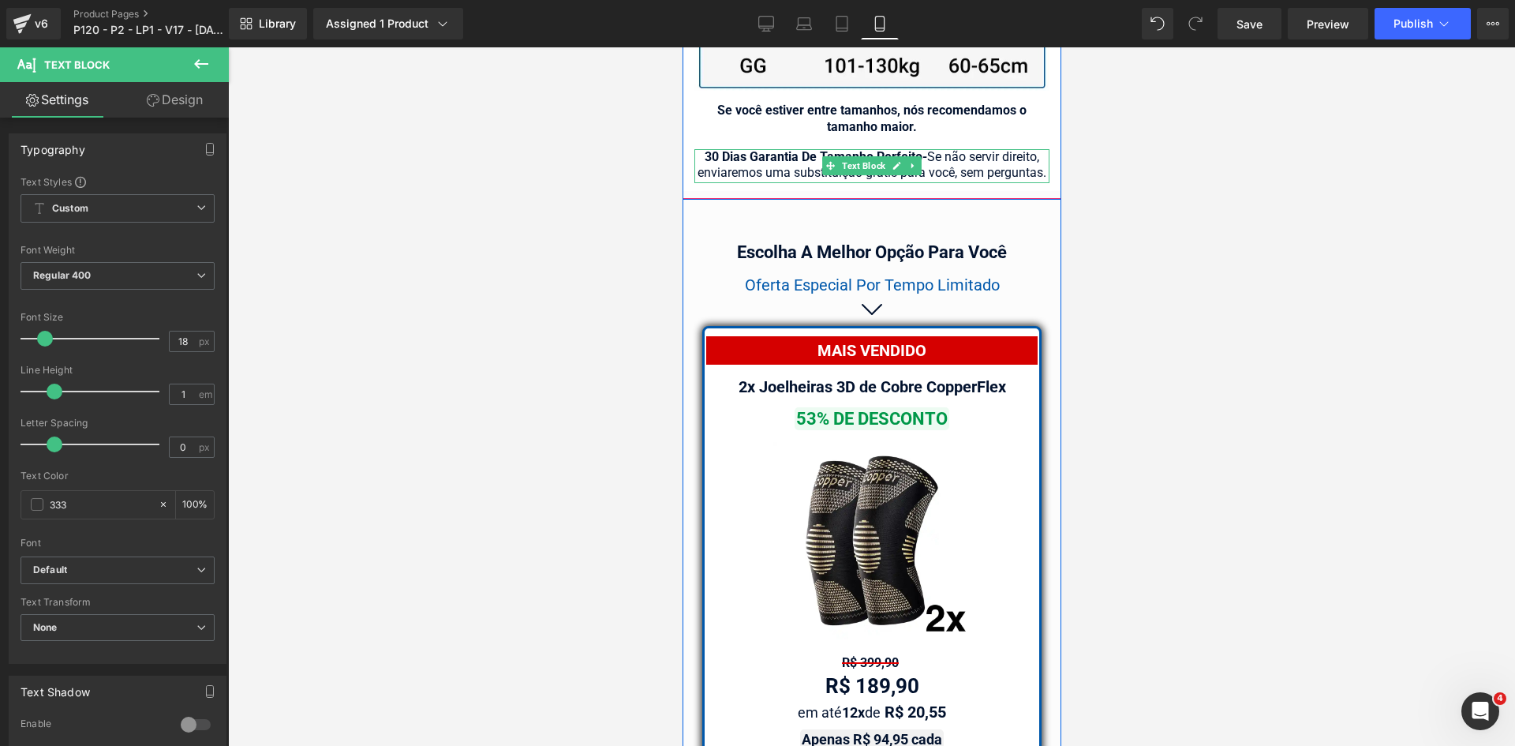
click at [961, 149] on div "30 Dias Garantia De Tamanho Perfeito - Se não servir direito, enviaremos uma su…" at bounding box center [871, 166] width 355 height 35
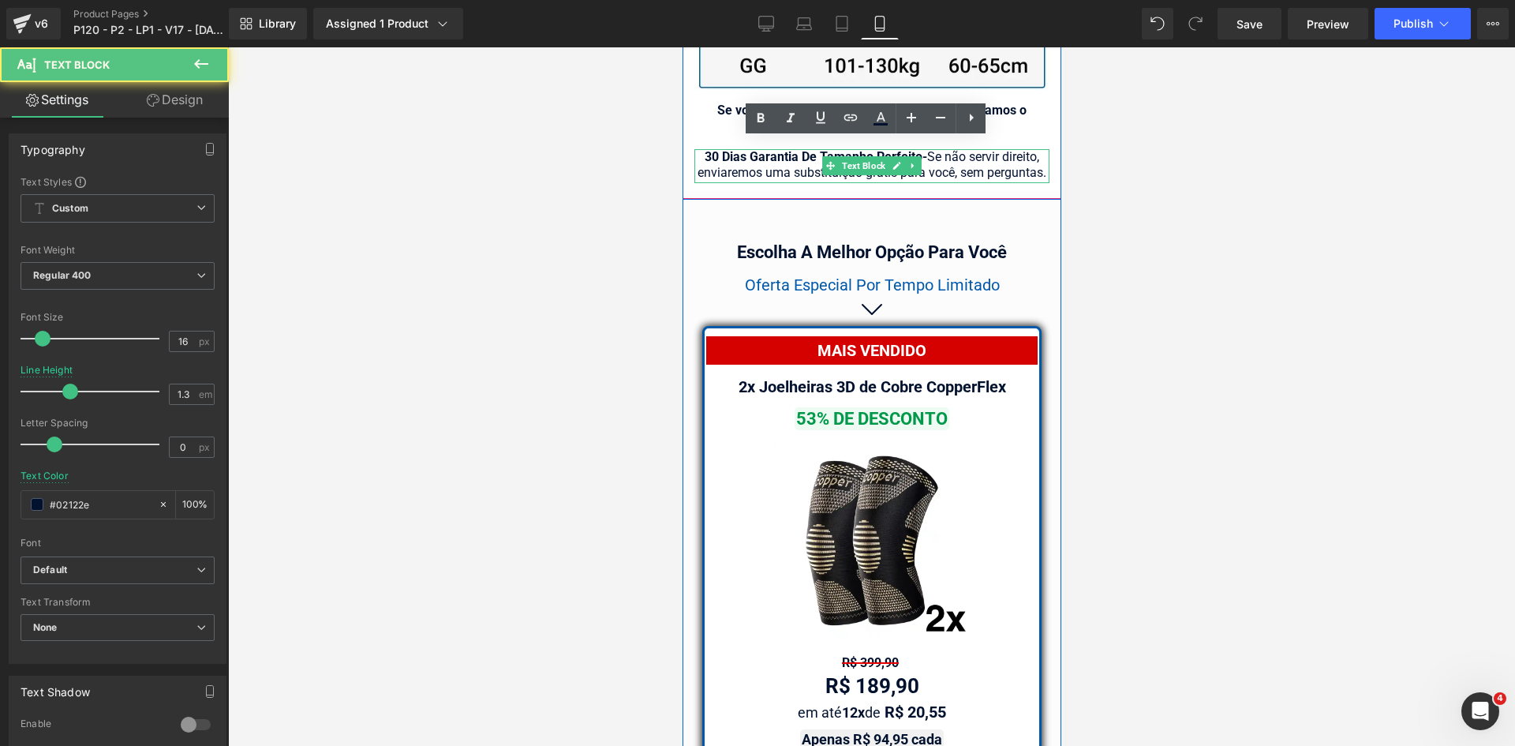
click at [924, 149] on div "30 Dias Garantia De Tamanho Perfeito - Se não servir direito, enviaremos uma su…" at bounding box center [871, 166] width 355 height 35
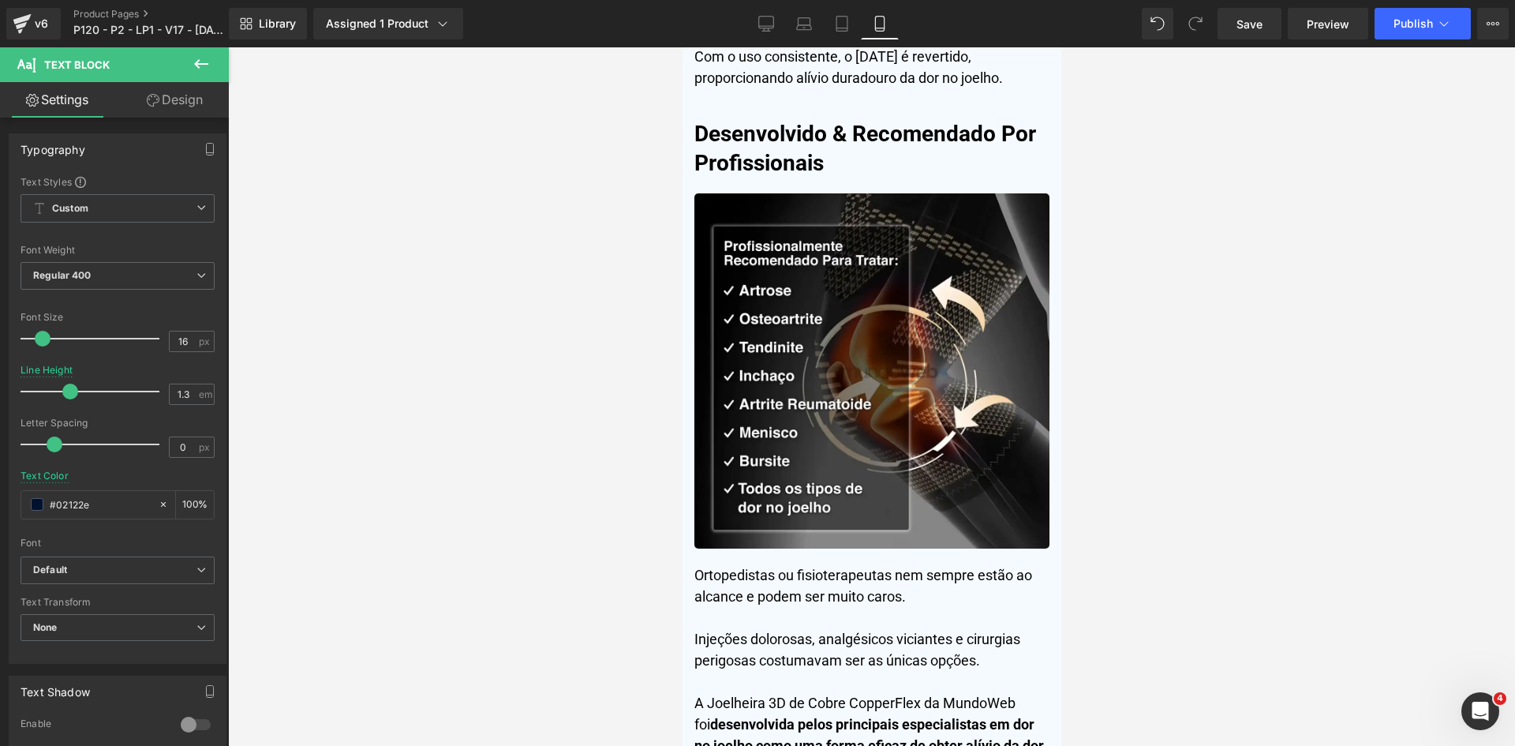
scroll to position [0, 0]
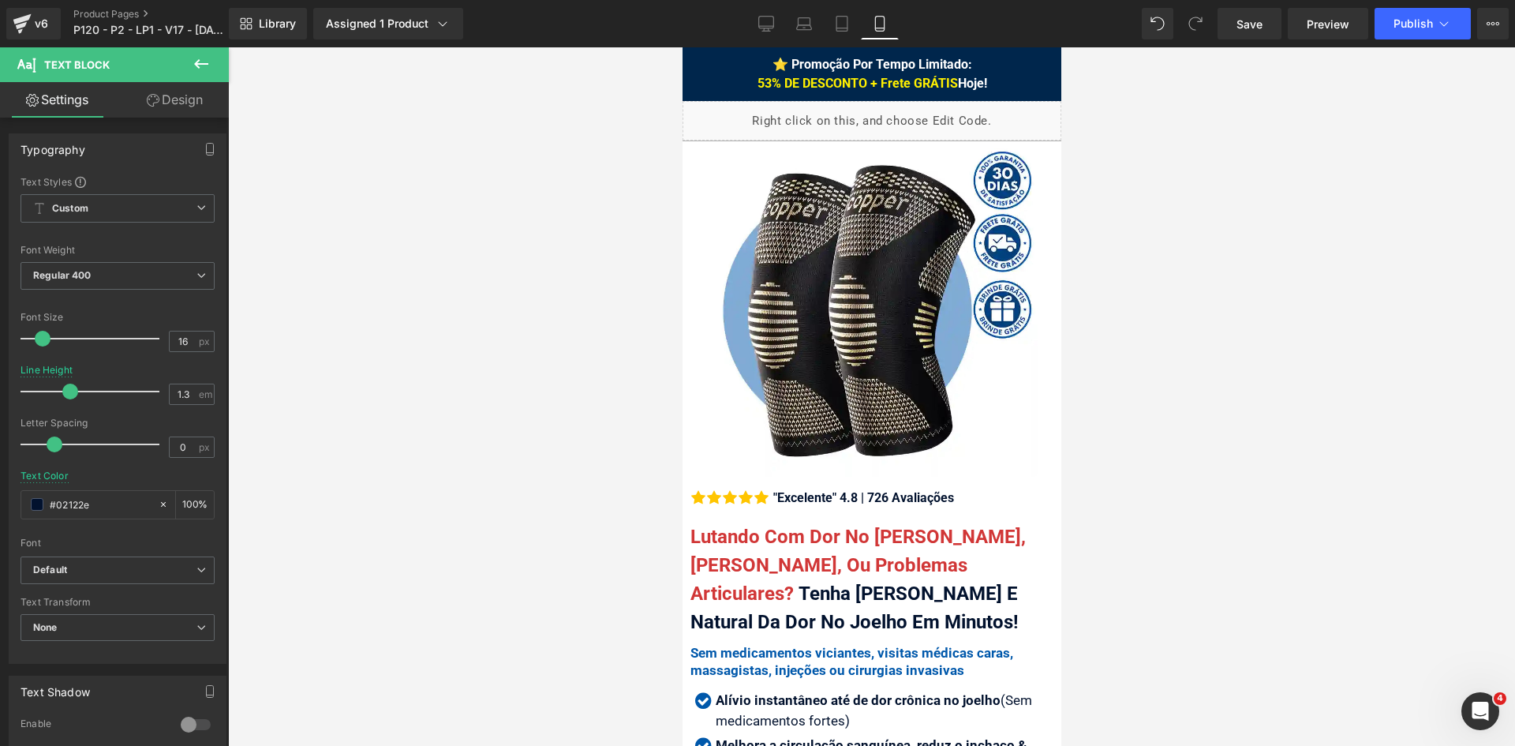
drag, startPoint x: 1055, startPoint y: 527, endPoint x: 1693, endPoint y: 92, distance: 772.7
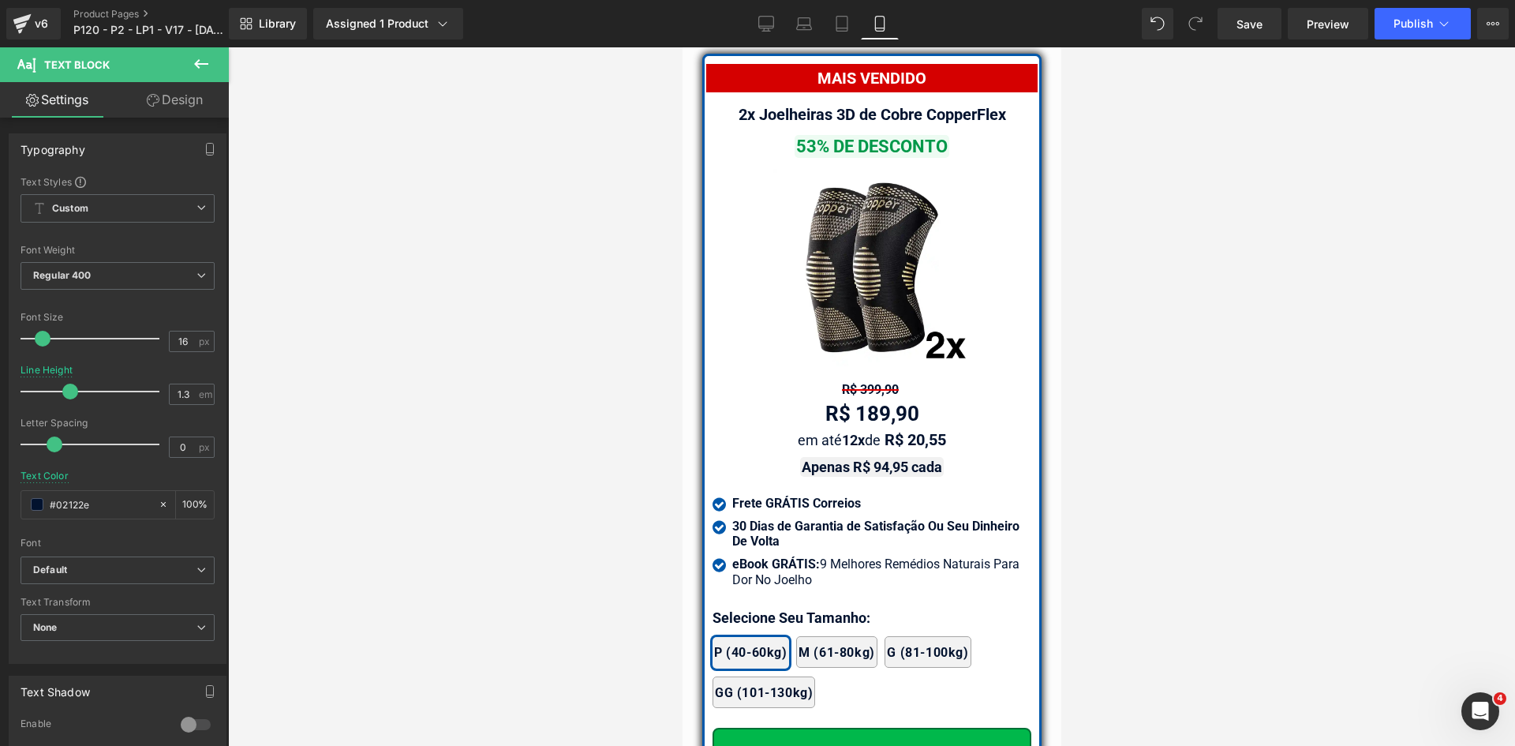
scroll to position [14285, 0]
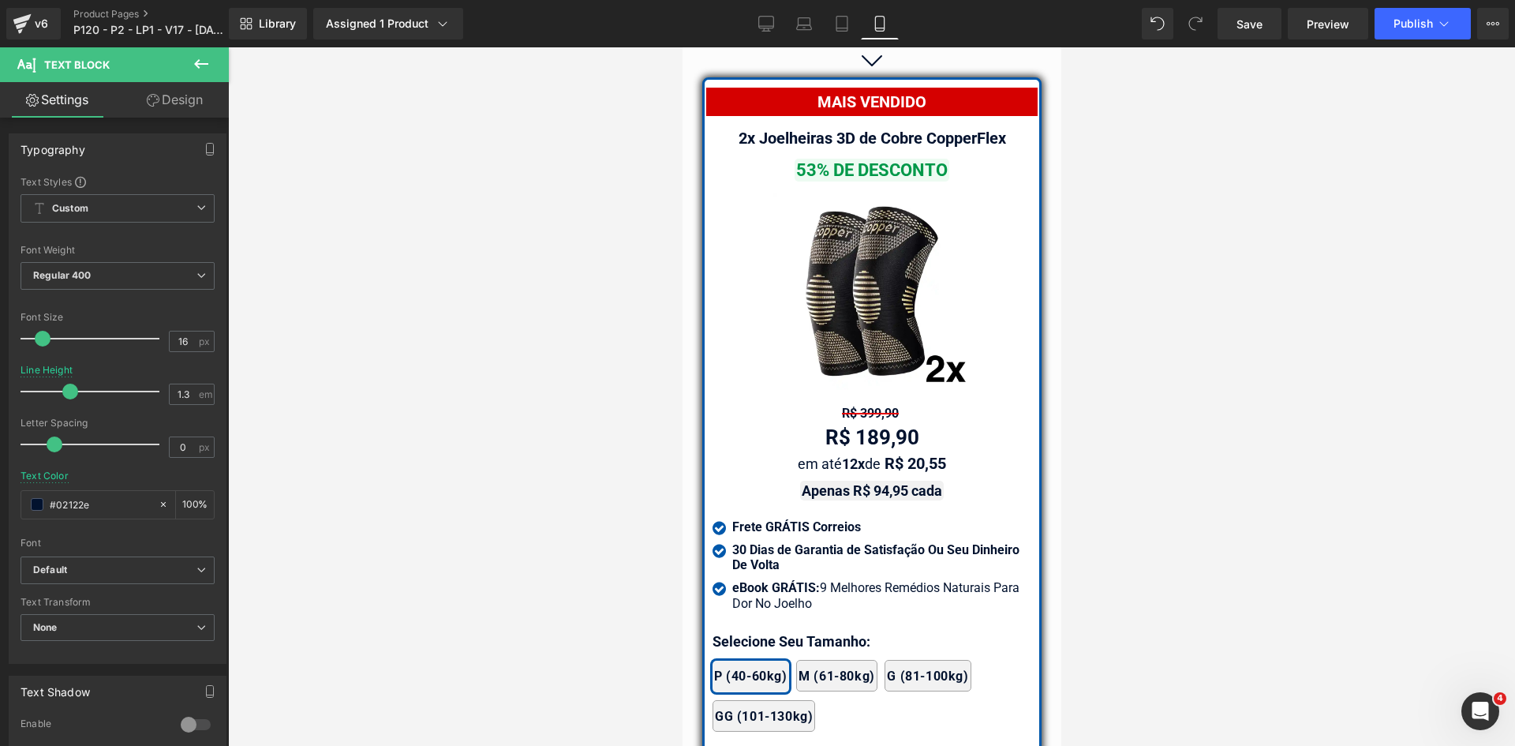
drag, startPoint x: 1056, startPoint y: 82, endPoint x: 1746, endPoint y: 585, distance: 853.3
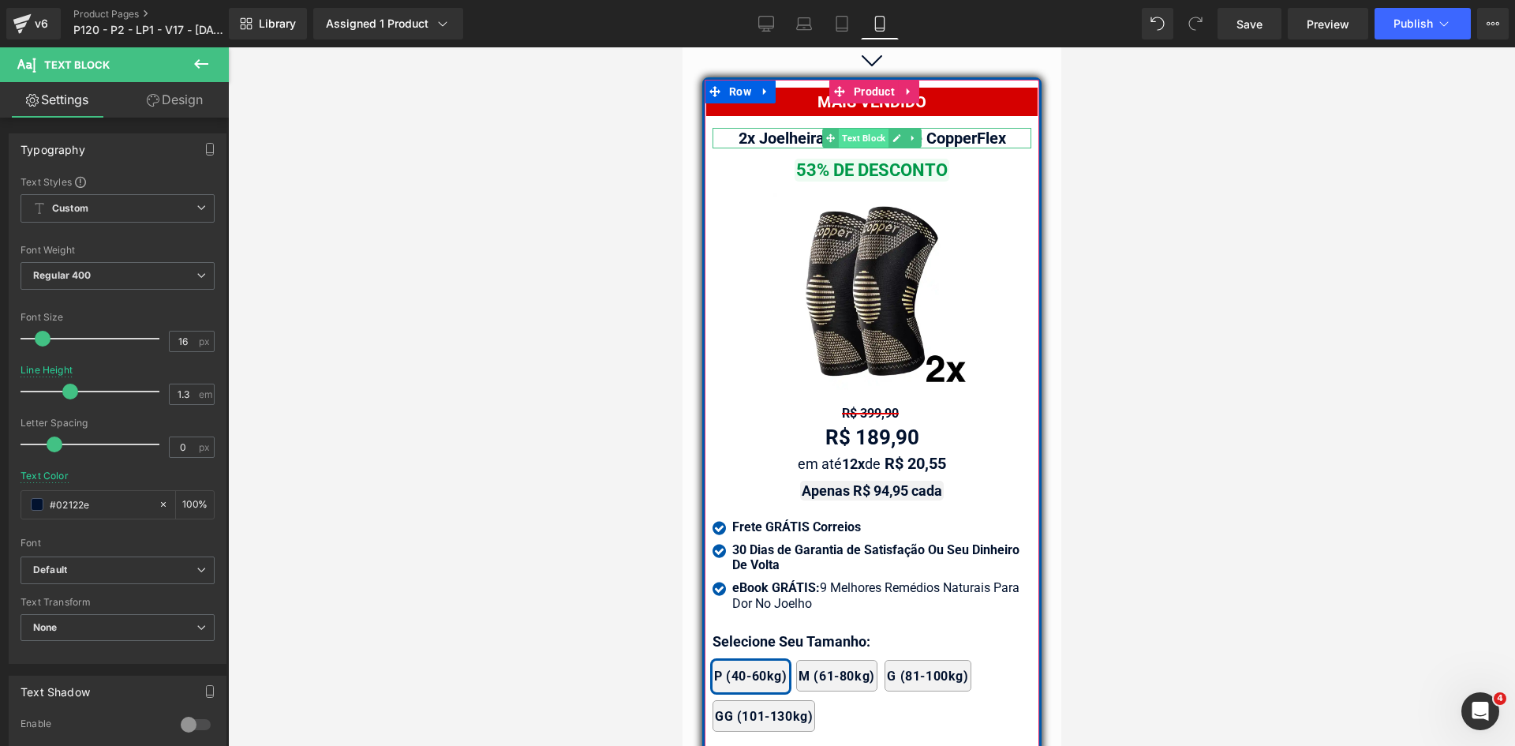
click at [847, 129] on span "Text Block" at bounding box center [863, 138] width 50 height 19
click at [186, 341] on input "20" at bounding box center [184, 341] width 28 height 20
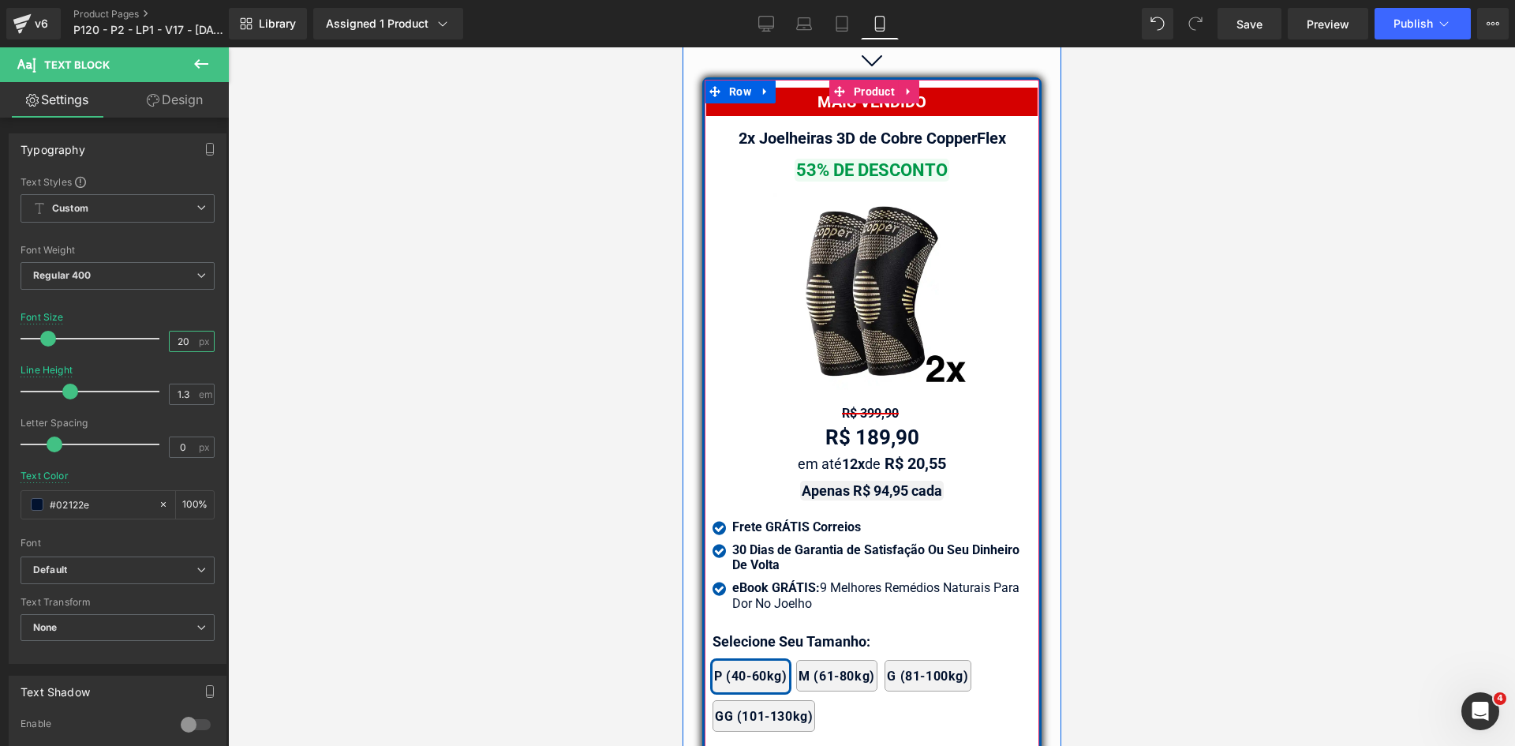
type input "22"
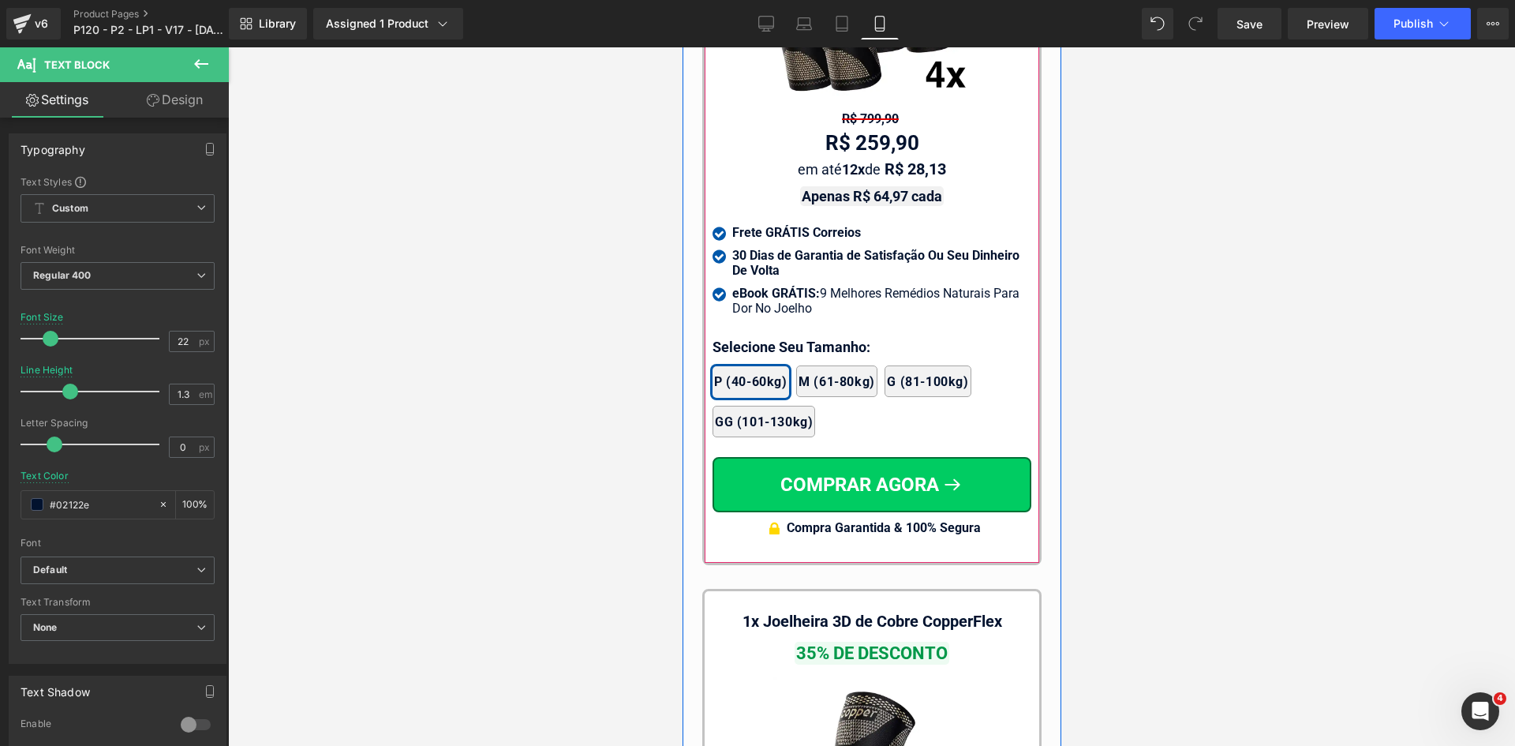
scroll to position [15705, 0]
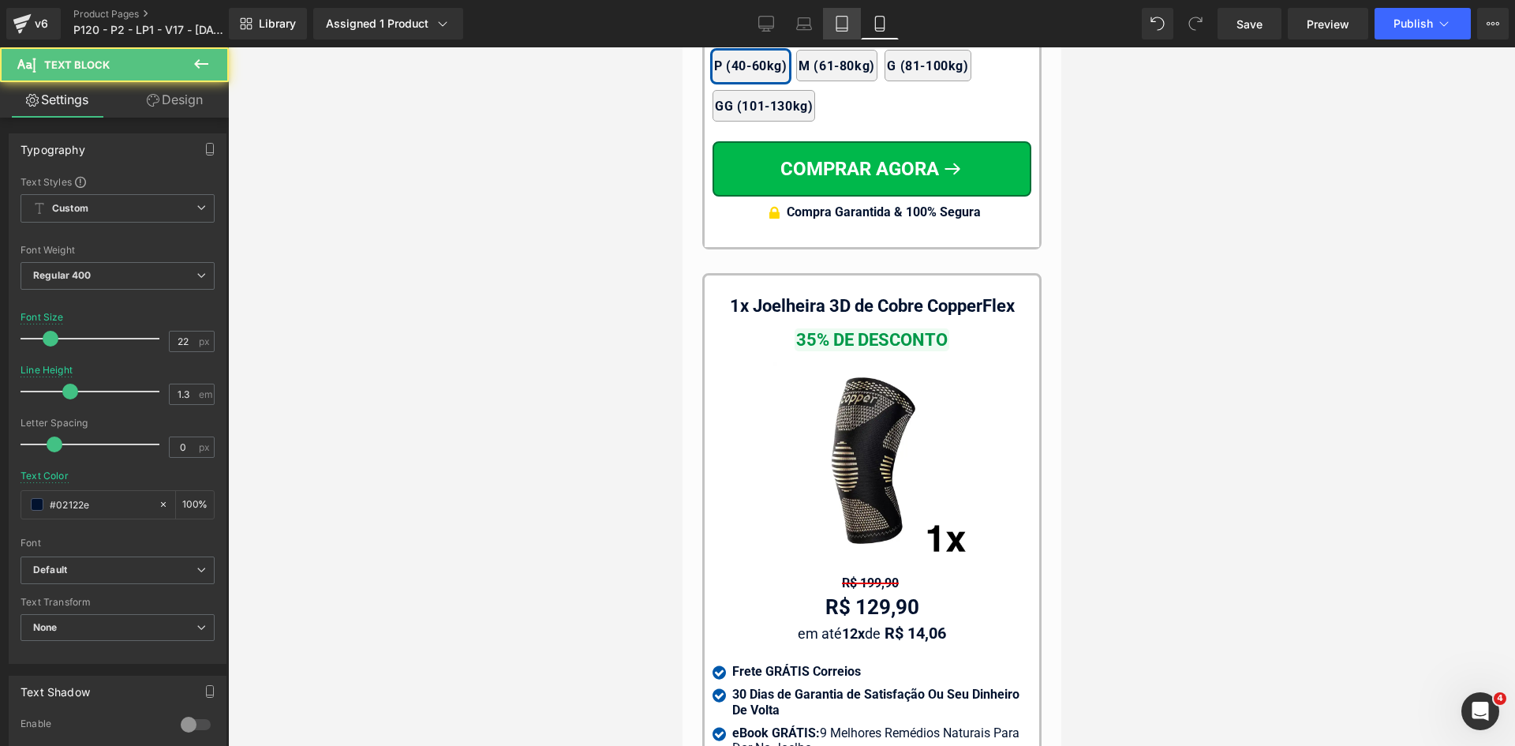
click at [837, 19] on icon at bounding box center [841, 24] width 11 height 15
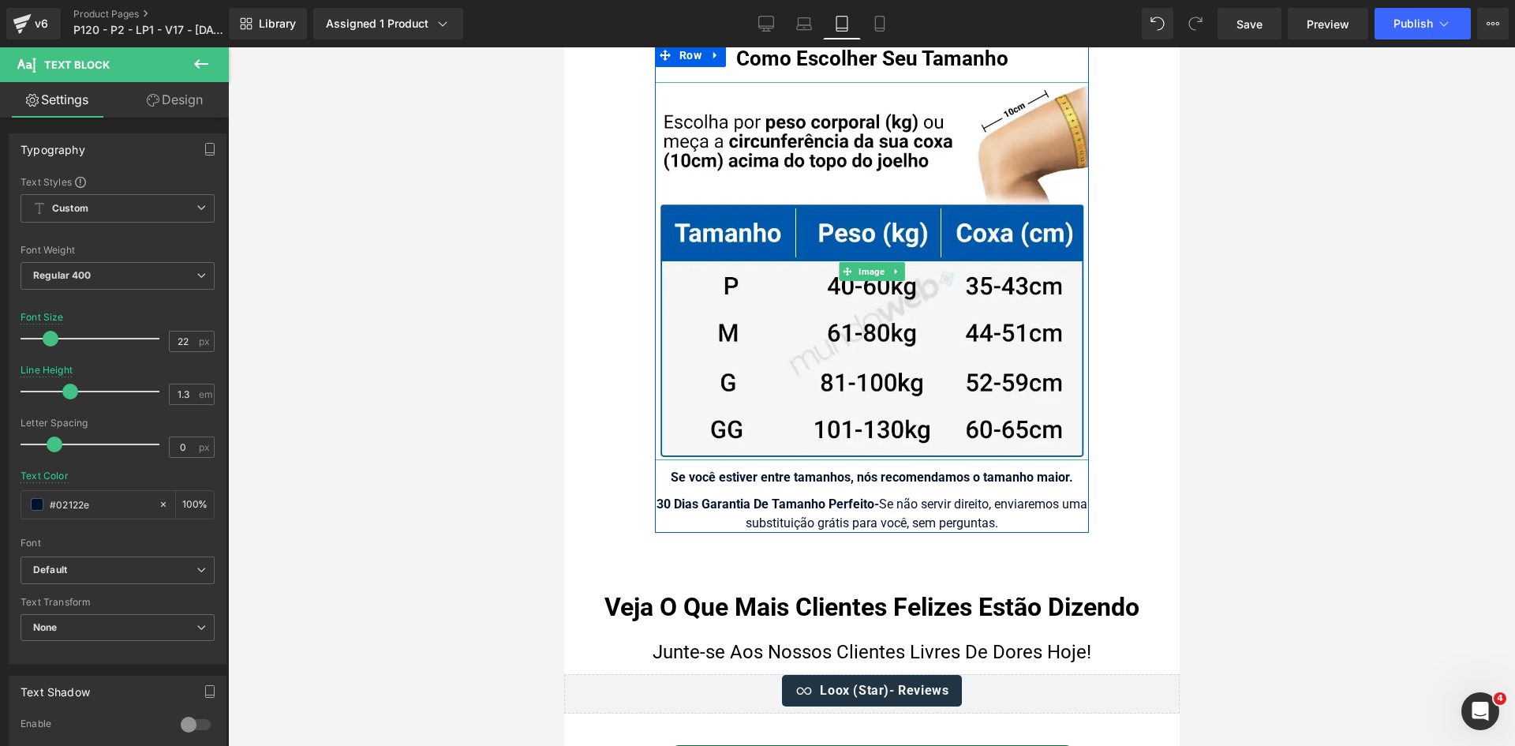
scroll to position [16108, 0]
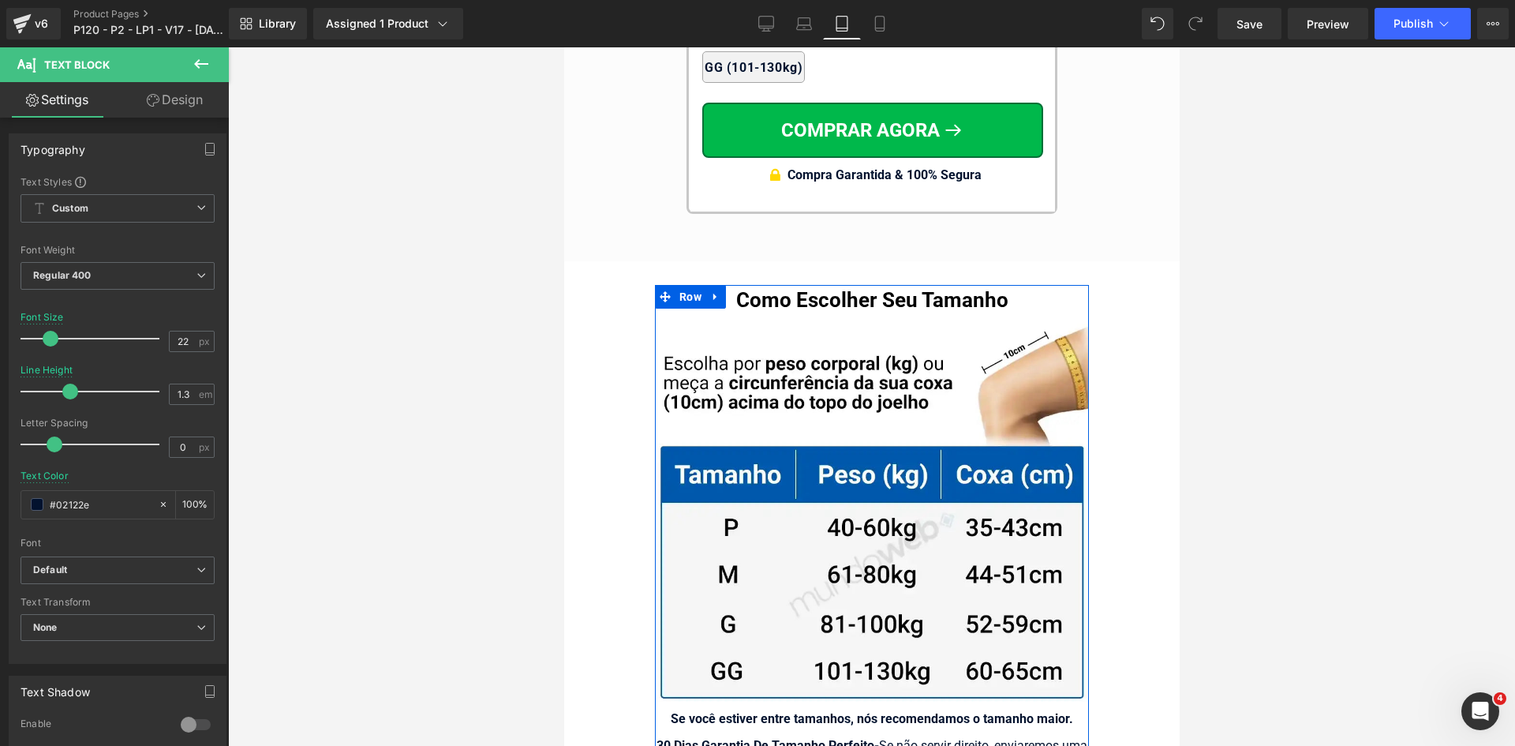
click at [780, 296] on h1 "Como Escolher Seu Tamanho" at bounding box center [871, 300] width 434 height 31
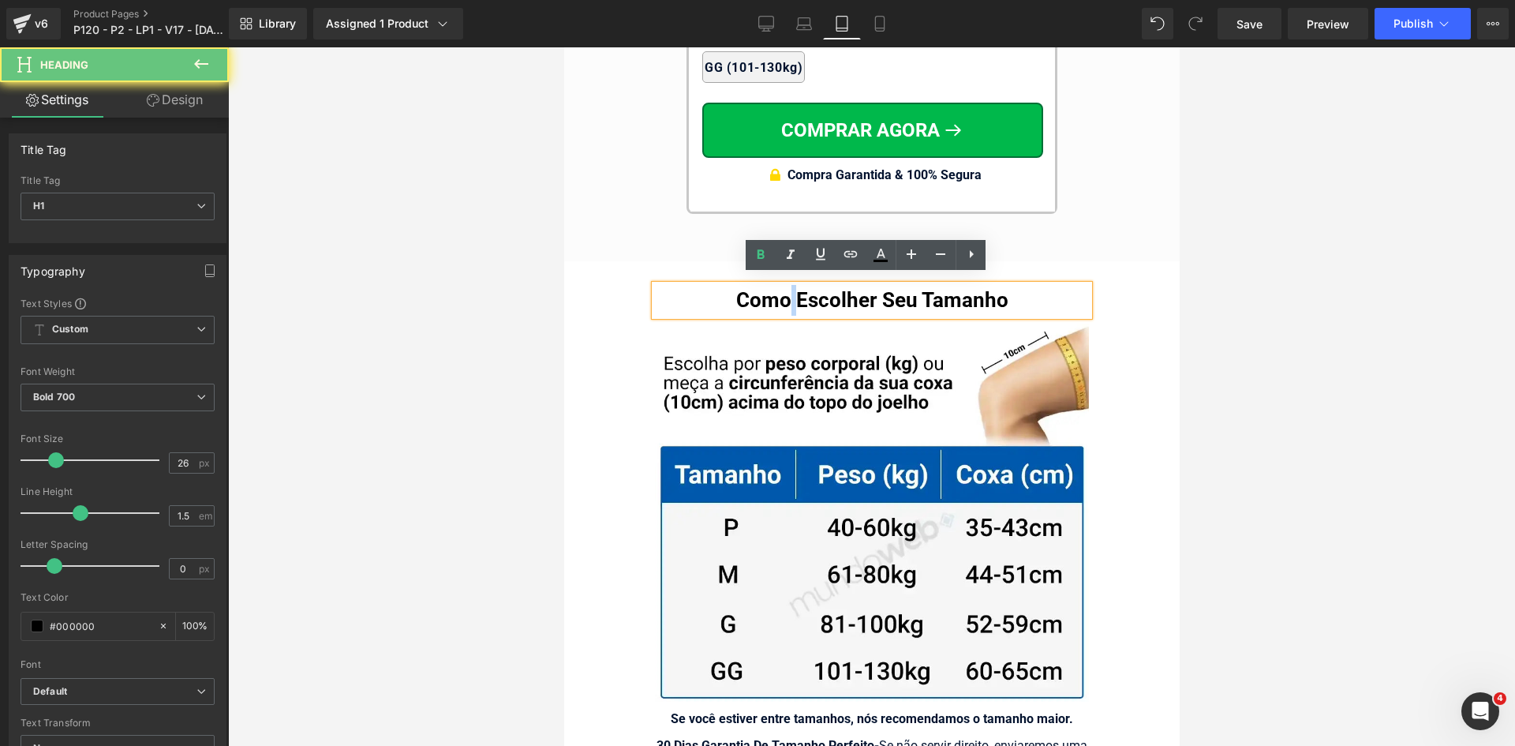
click at [780, 294] on h1 "Como Escolher Seu Tamanho" at bounding box center [871, 300] width 434 height 31
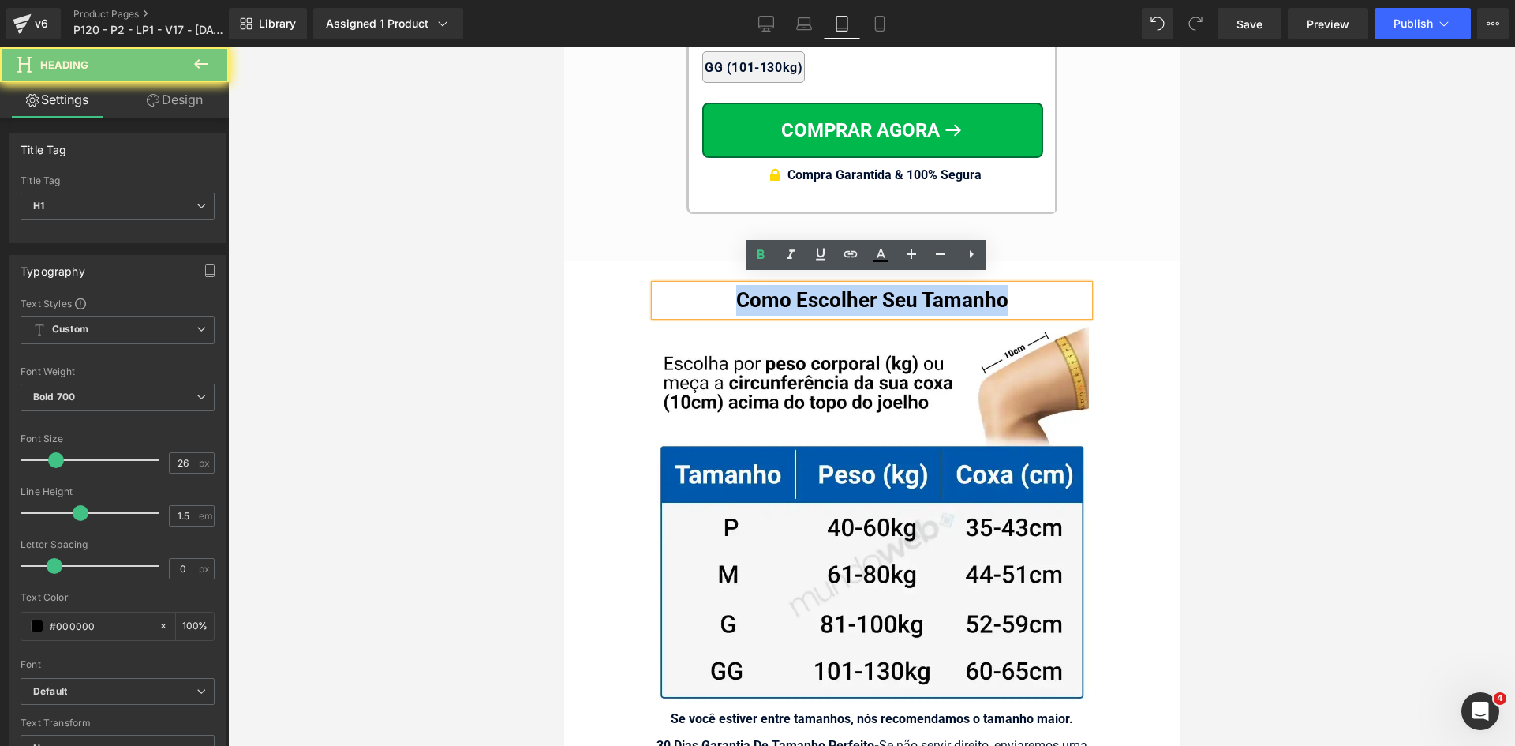
click at [780, 294] on h1 "Como Escolher Seu Tamanho" at bounding box center [871, 300] width 434 height 31
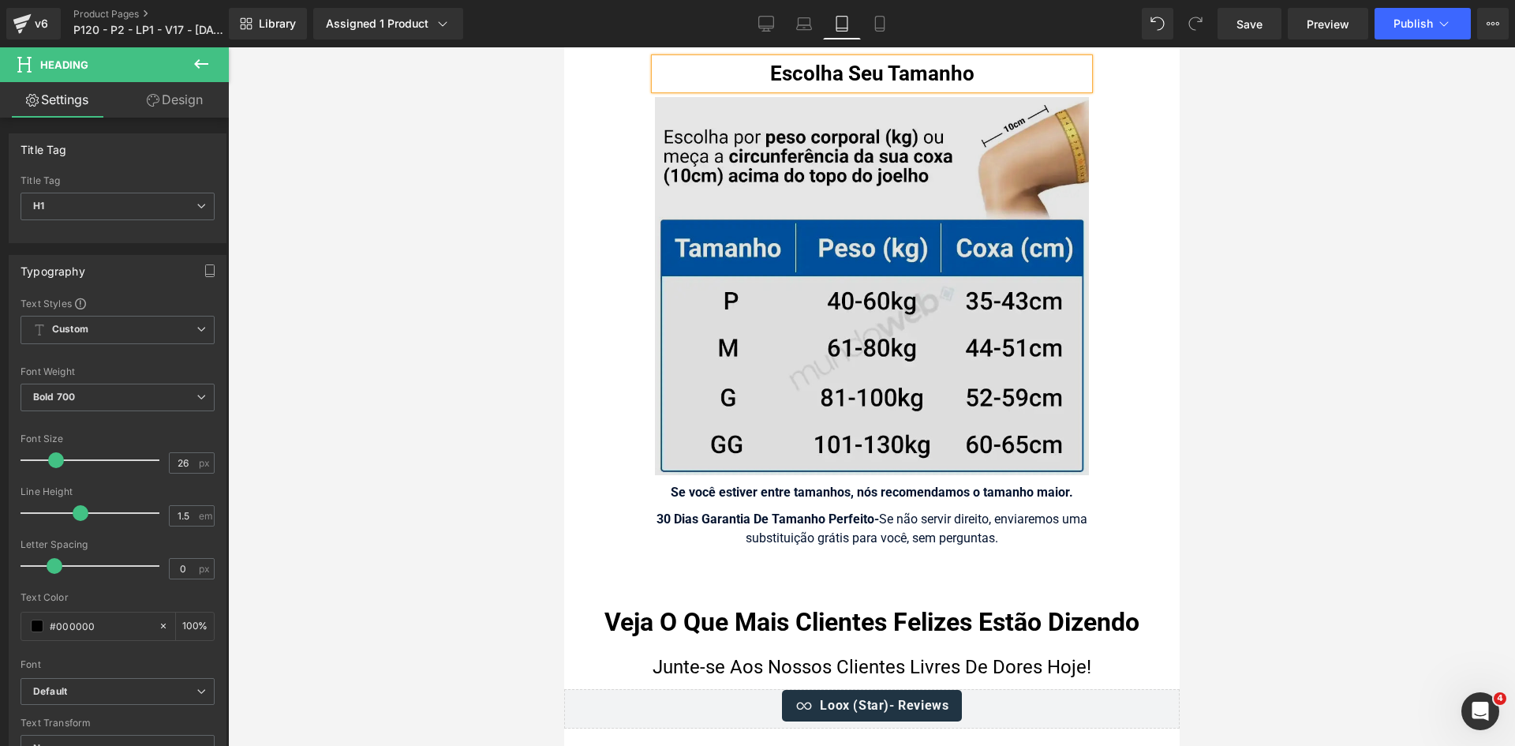
scroll to position [16344, 0]
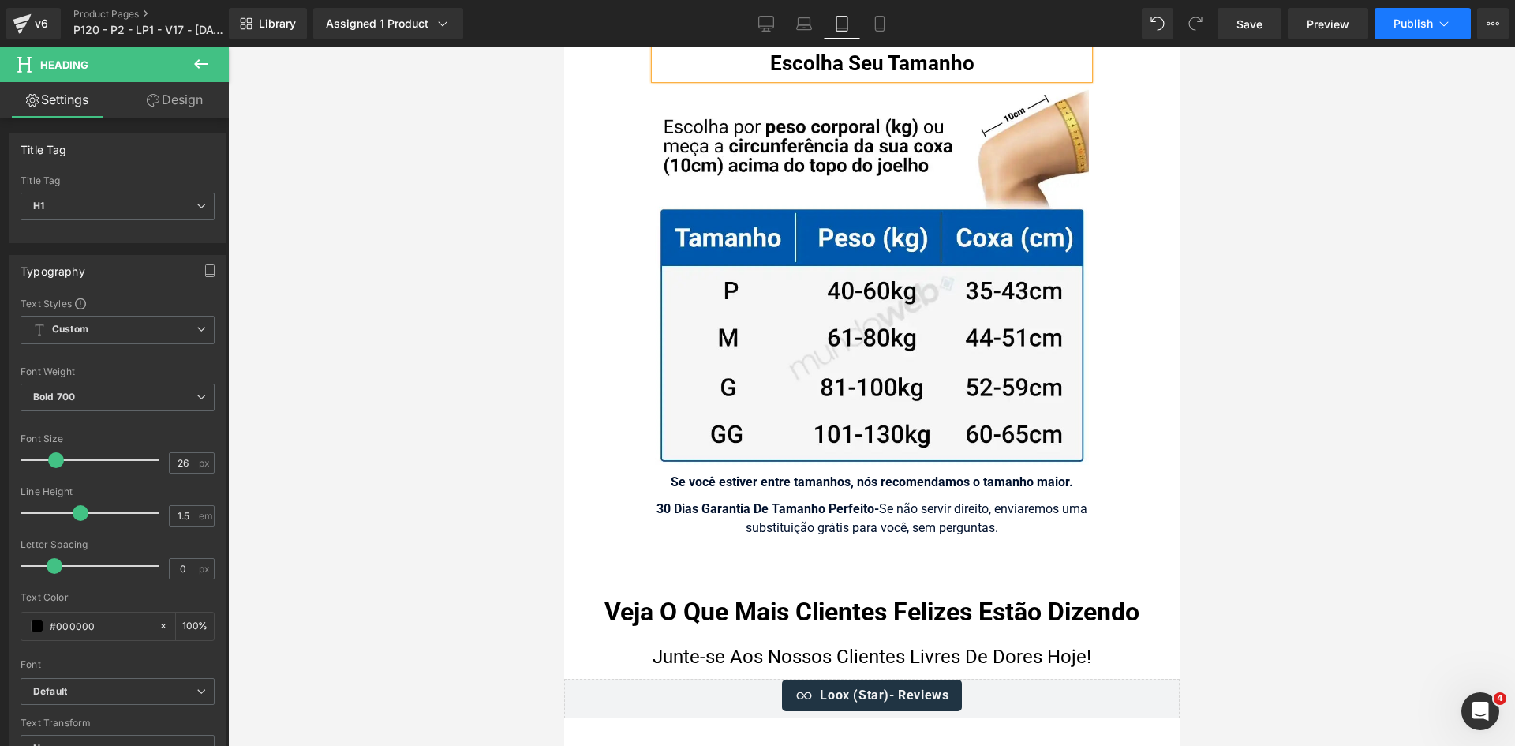
click at [1444, 23] on icon at bounding box center [1444, 24] width 16 height 16
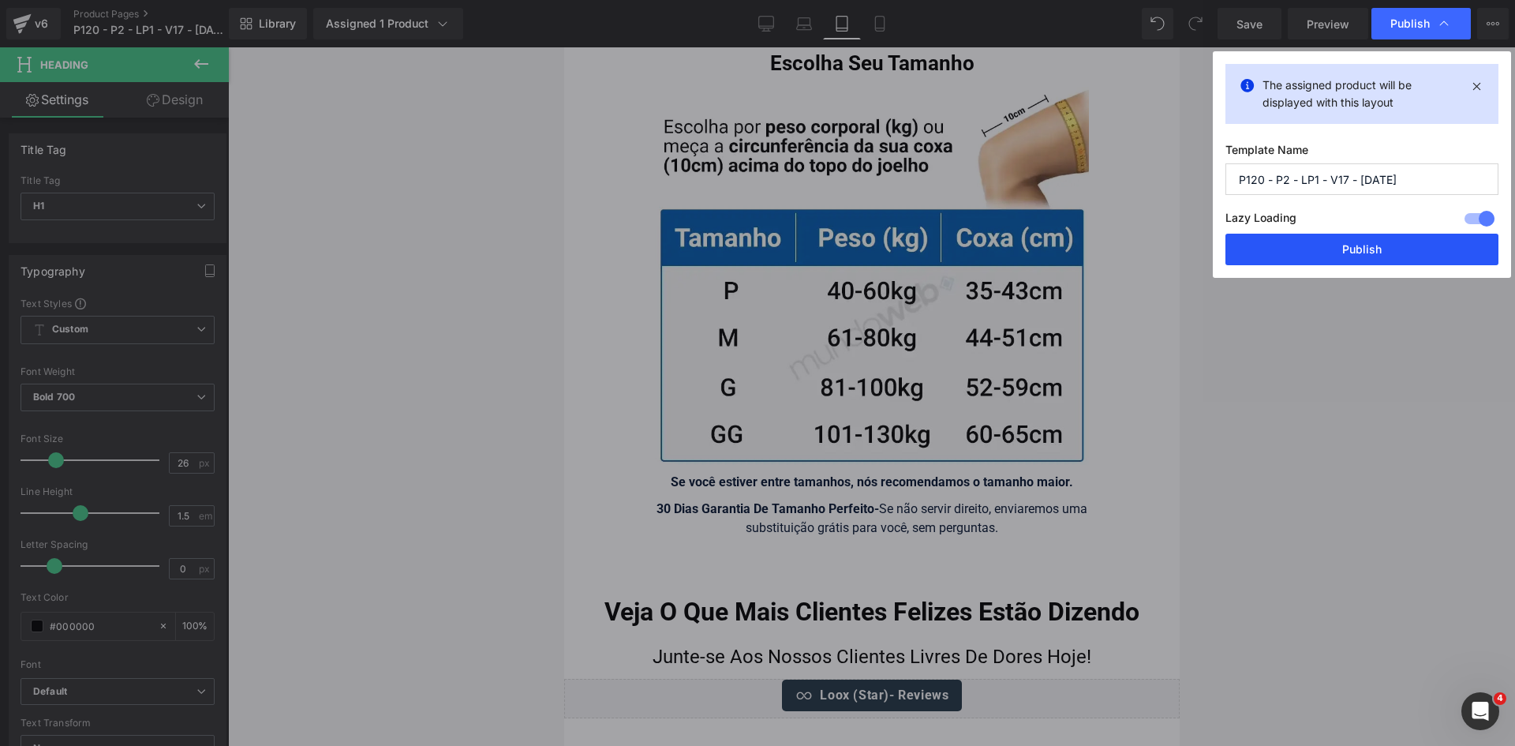
click at [1341, 255] on button "Publish" at bounding box center [1361, 250] width 273 height 32
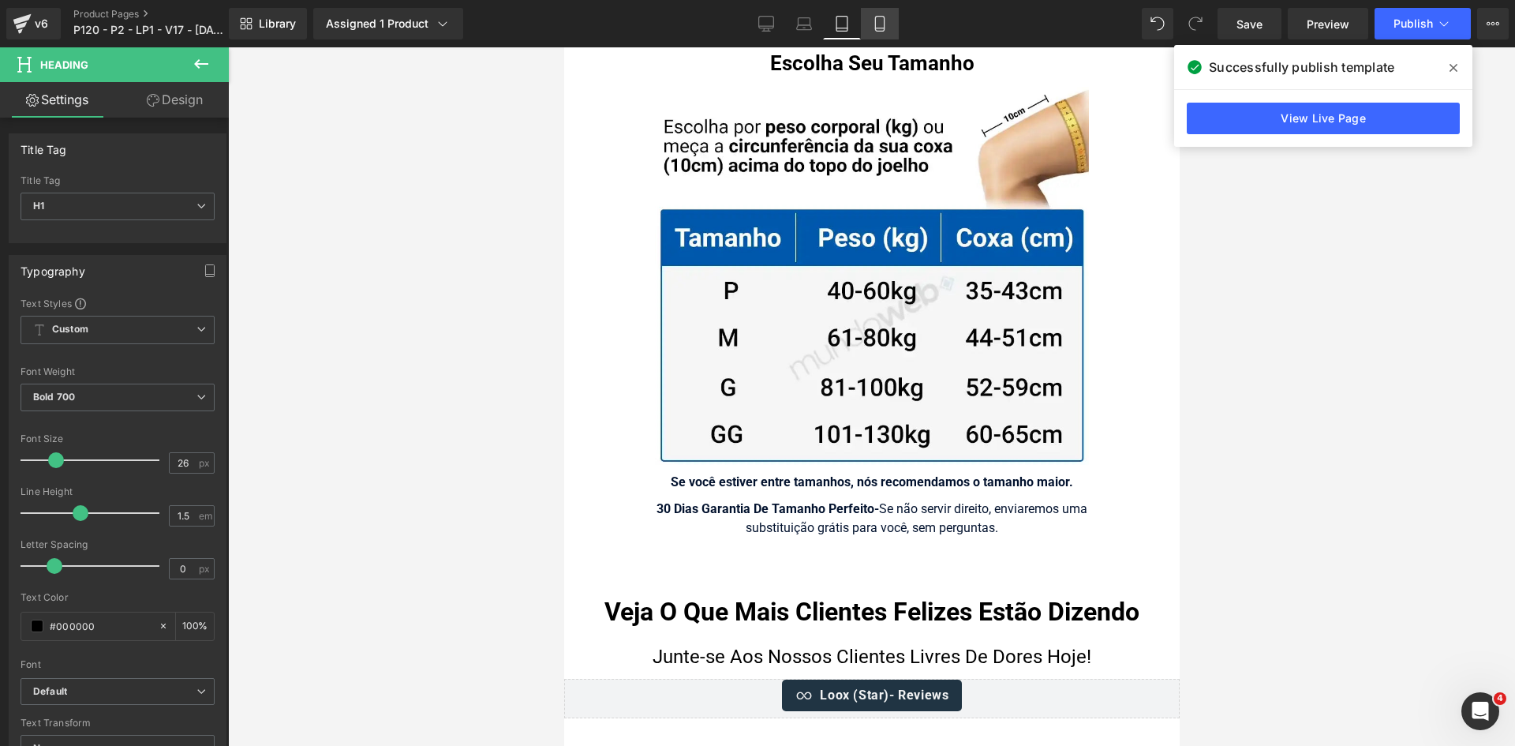
click at [880, 25] on icon at bounding box center [880, 24] width 16 height 16
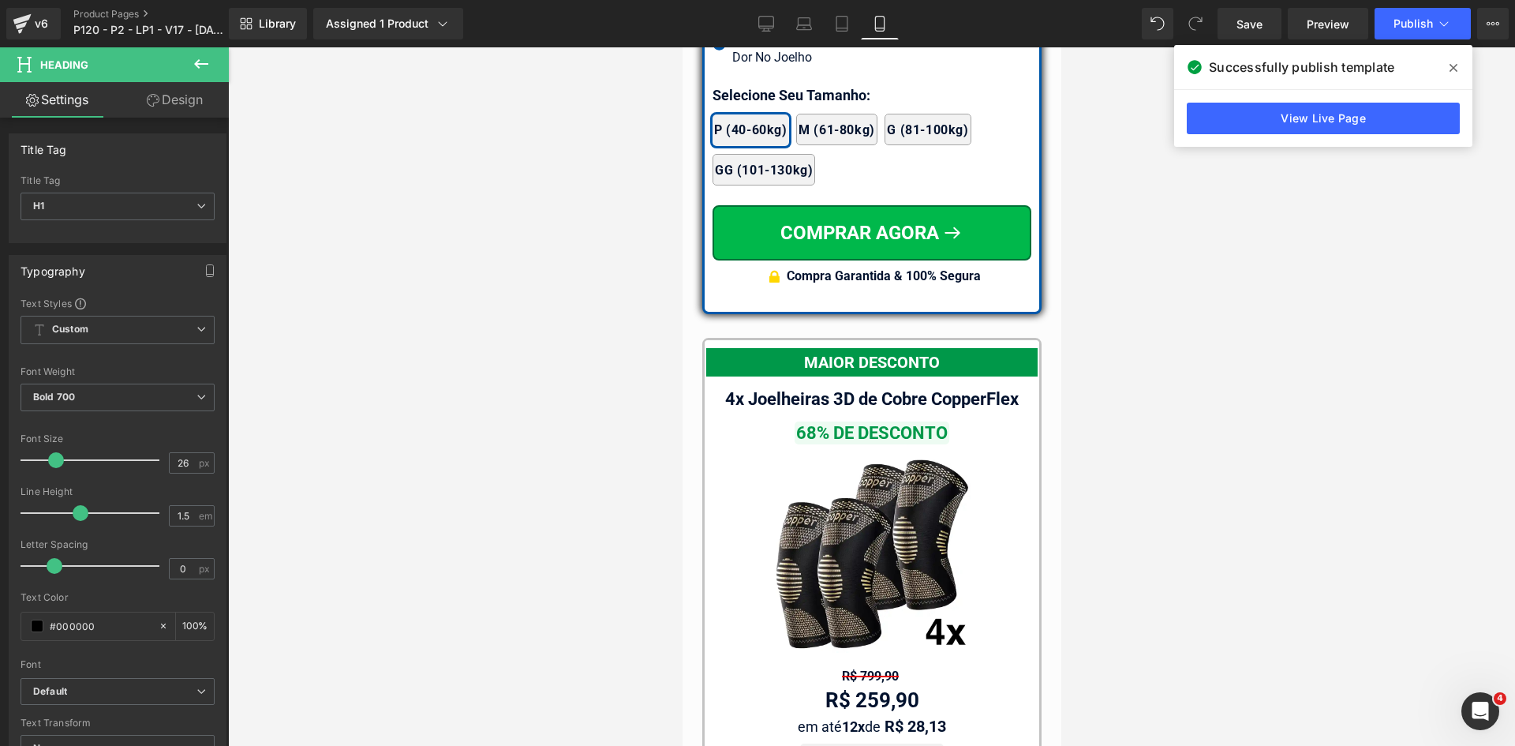
scroll to position [15226, 0]
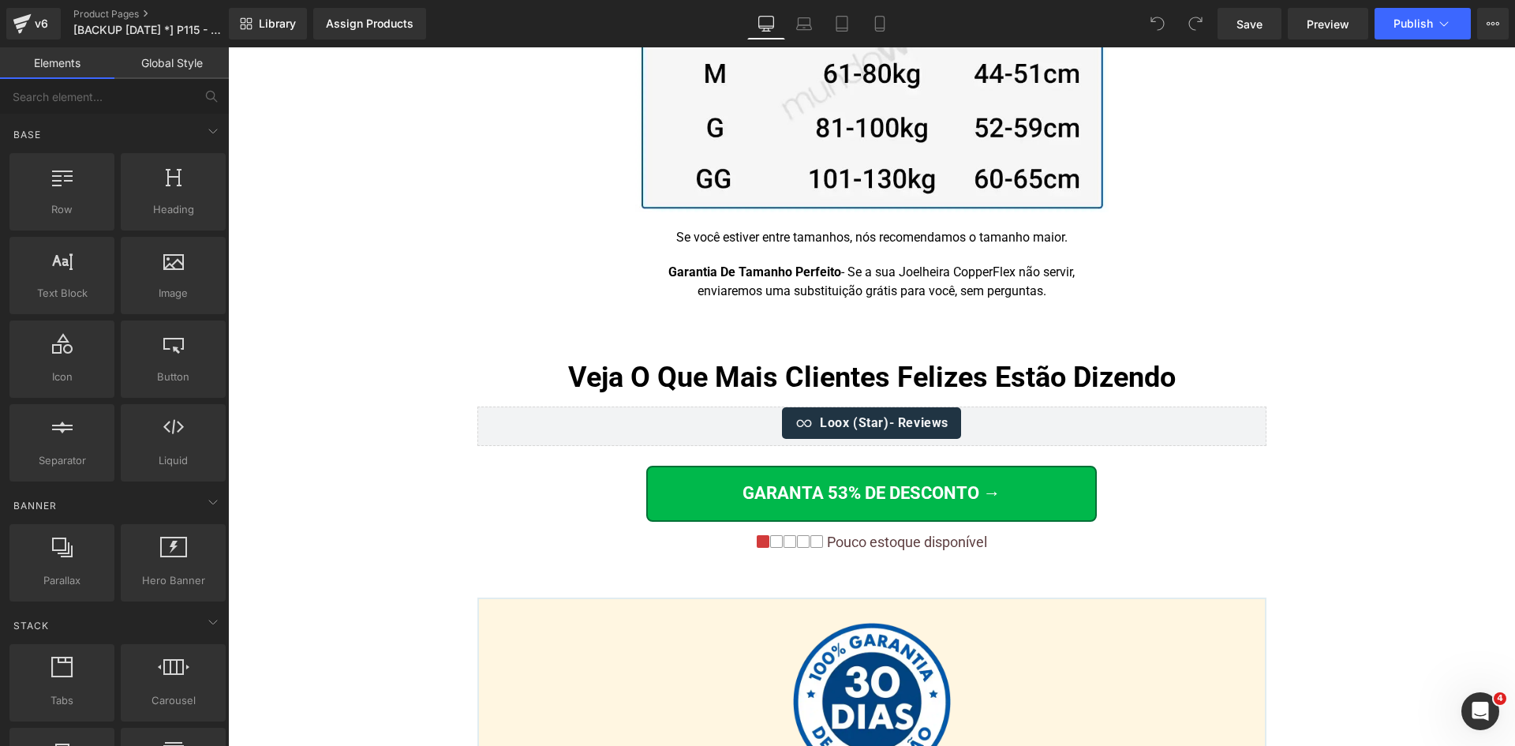
scroll to position [10316, 0]
